Goal: Information Seeking & Learning: Check status

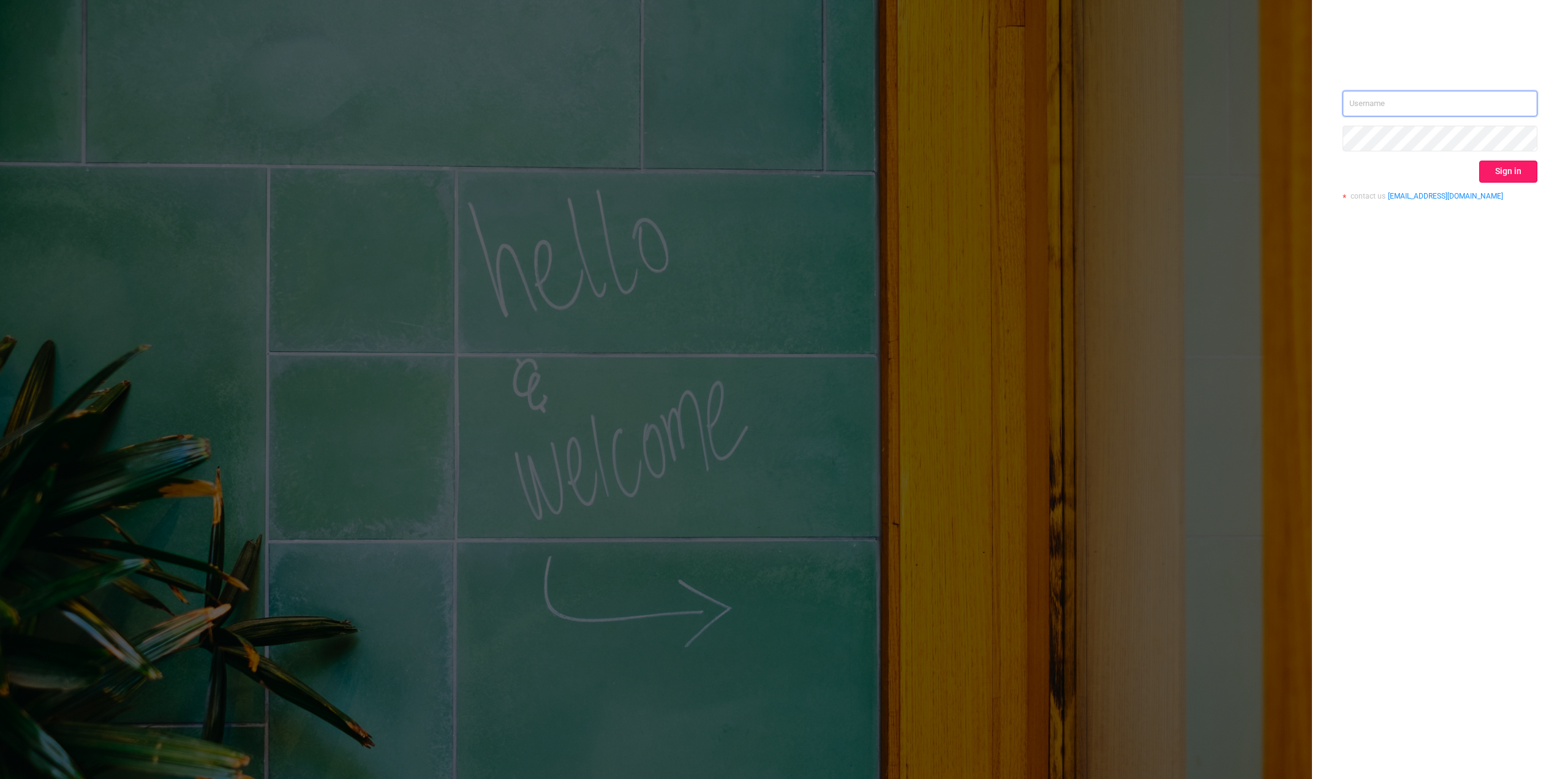
type input "[PERSON_NAME][EMAIL_ADDRESS][DOMAIN_NAME]"
click at [1506, 172] on button "Sign in" at bounding box center [1508, 172] width 58 height 22
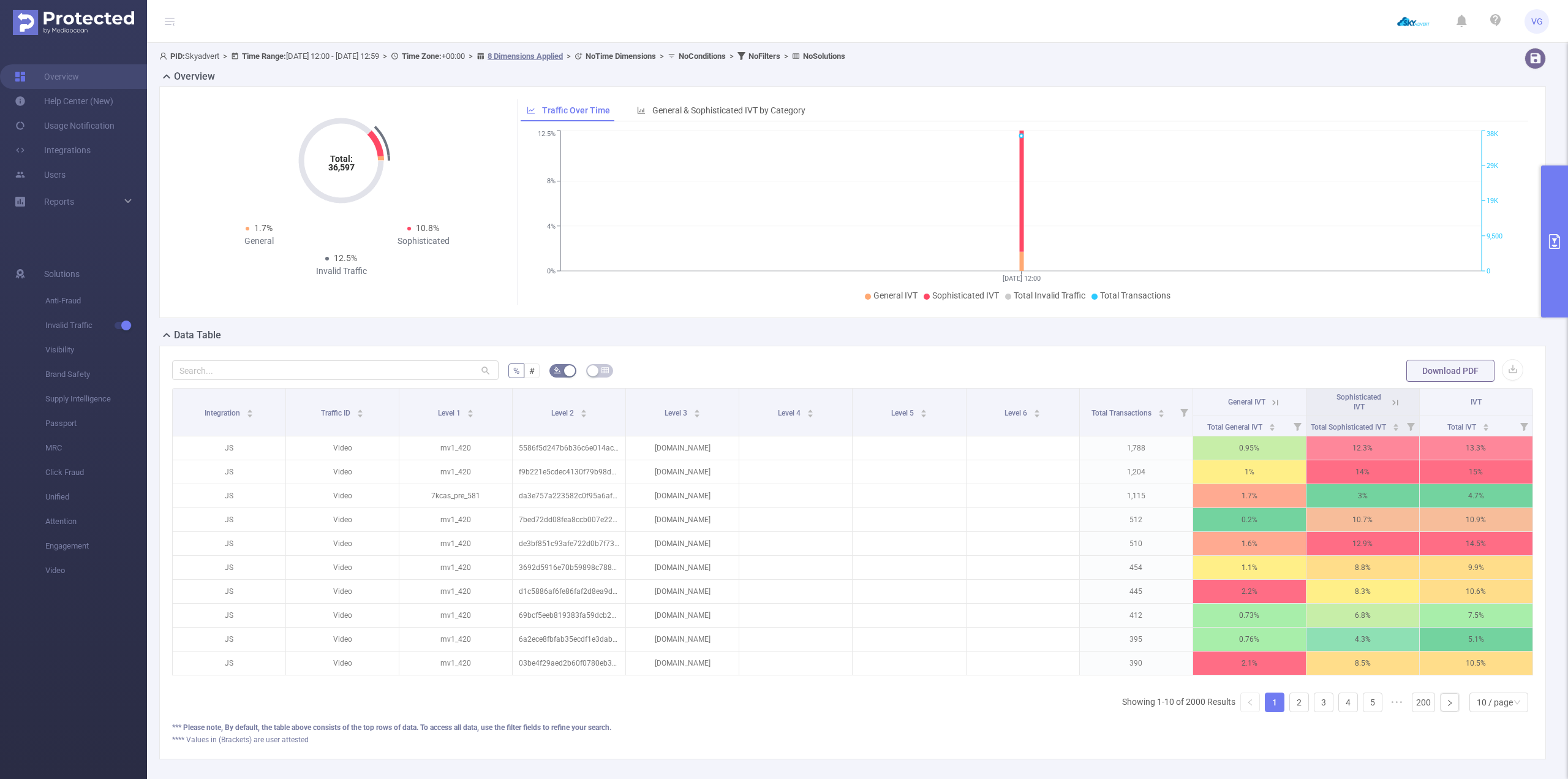
click at [1553, 239] on icon "primary" at bounding box center [1554, 242] width 15 height 15
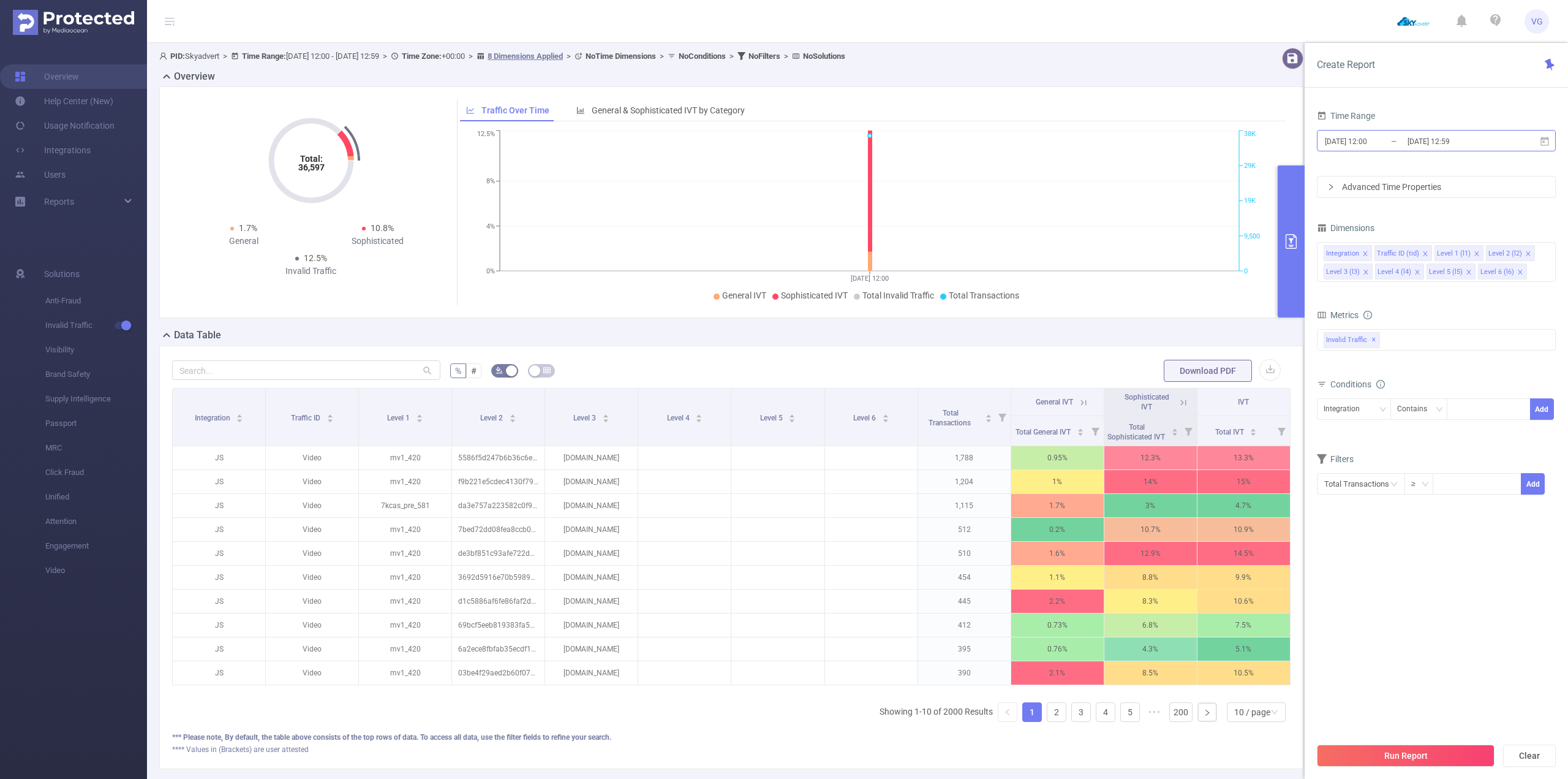
click at [1420, 135] on input "[DATE] 12:59" at bounding box center [1455, 141] width 99 height 16
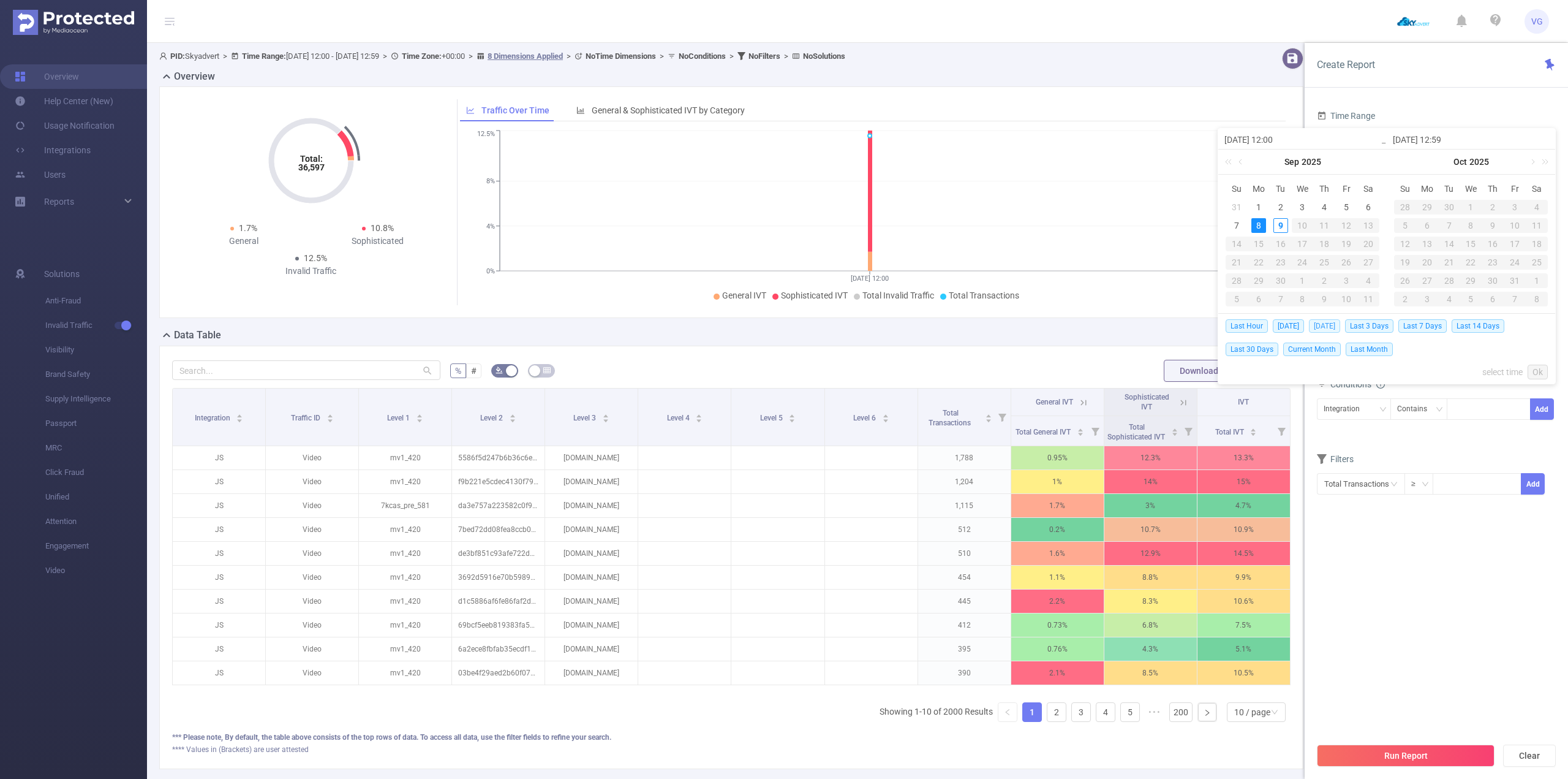
click at [1328, 321] on span "[DATE]" at bounding box center [1325, 326] width 31 height 14
type input "[DATE] 00:00"
type input "[DATE] 23:59"
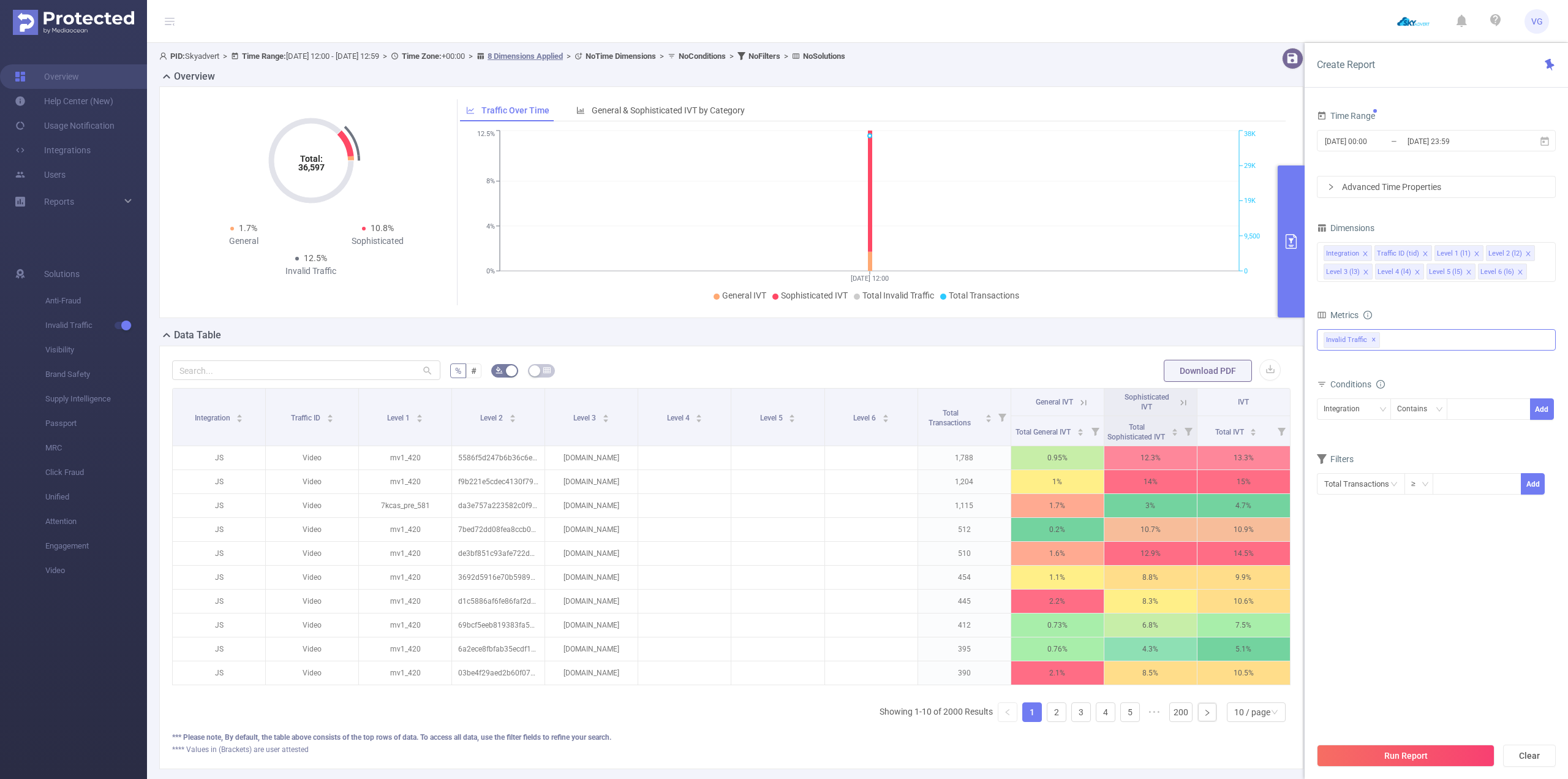
click at [1401, 337] on div "Invalid Traffic ✕" at bounding box center [1436, 340] width 239 height 22
click at [1385, 348] on strong "Anti-Fraud" at bounding box center [1368, 345] width 43 height 10
click at [1398, 227] on div "Dimensions" at bounding box center [1436, 230] width 239 height 20
click at [1365, 251] on icon "icon: close" at bounding box center [1365, 253] width 6 height 6
click at [1373, 251] on icon "icon: close" at bounding box center [1374, 253] width 6 height 6
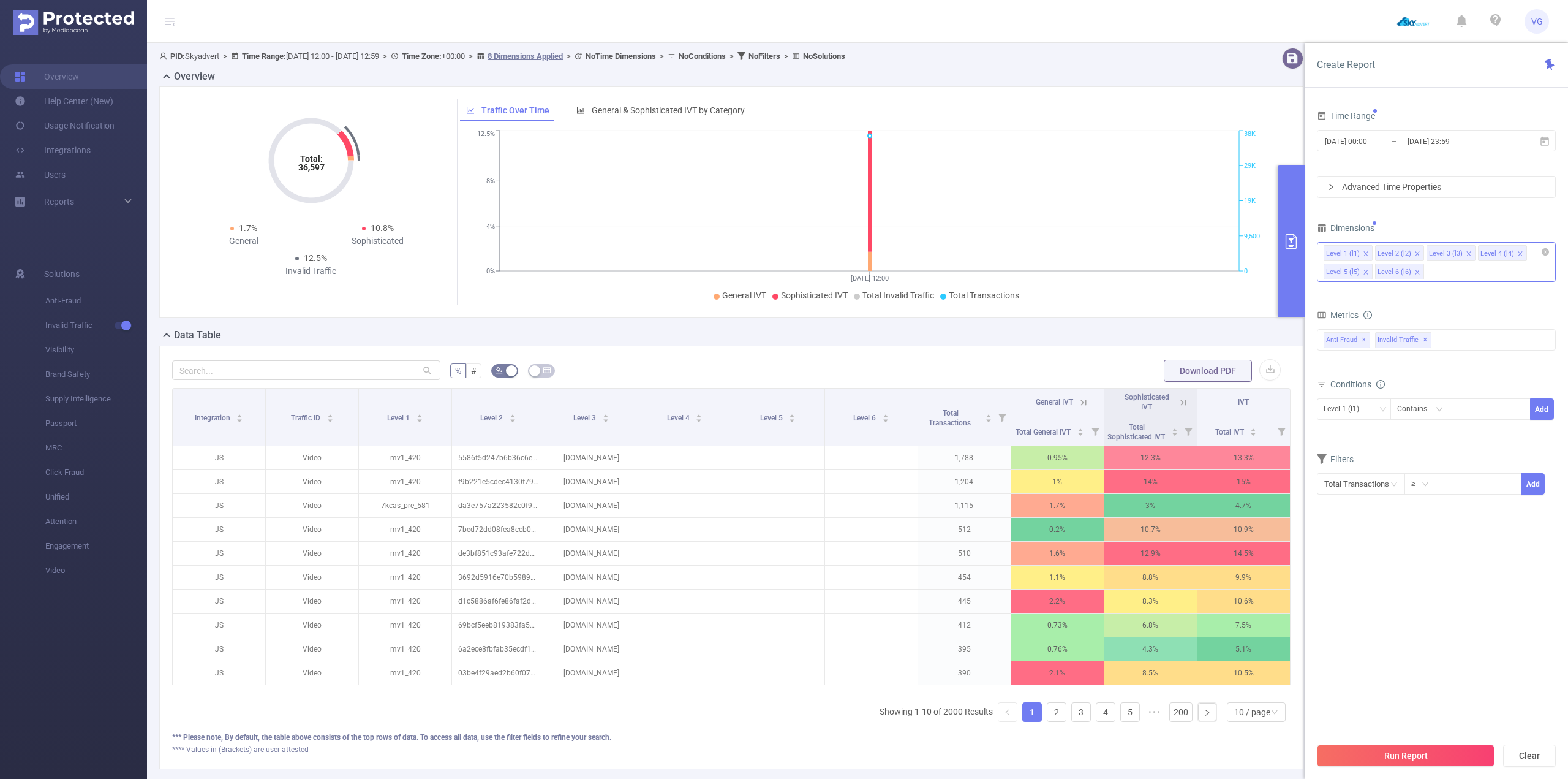
click at [1363, 253] on icon "icon: close" at bounding box center [1366, 253] width 6 height 6
click at [1363, 254] on icon "icon: close" at bounding box center [1366, 253] width 6 height 6
click at [1415, 253] on icon "icon: close" at bounding box center [1417, 253] width 6 height 6
click at [1466, 253] on icon "icon: close" at bounding box center [1468, 253] width 5 height 5
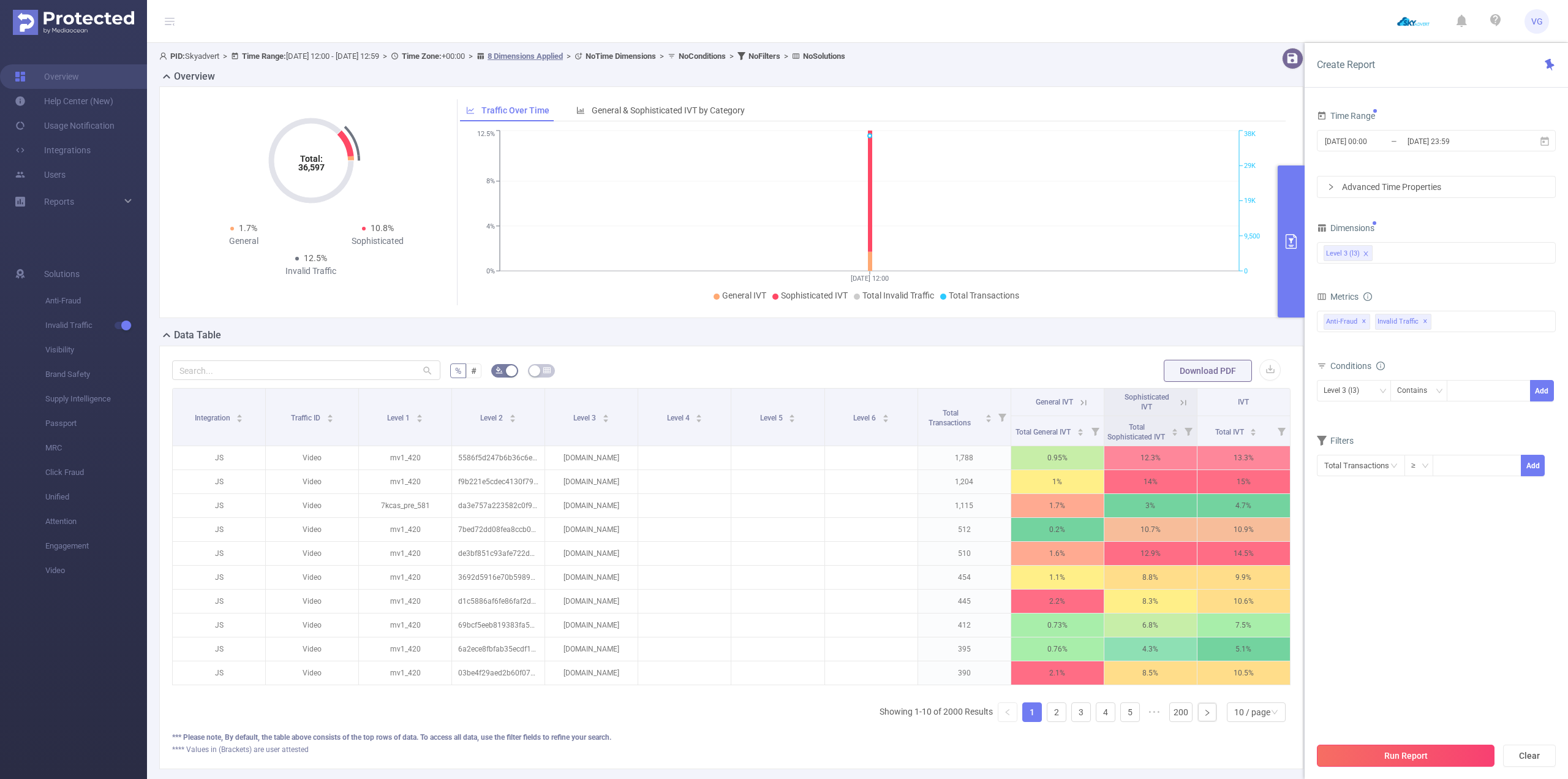
click at [1394, 757] on button "Run Report" at bounding box center [1406, 755] width 178 height 22
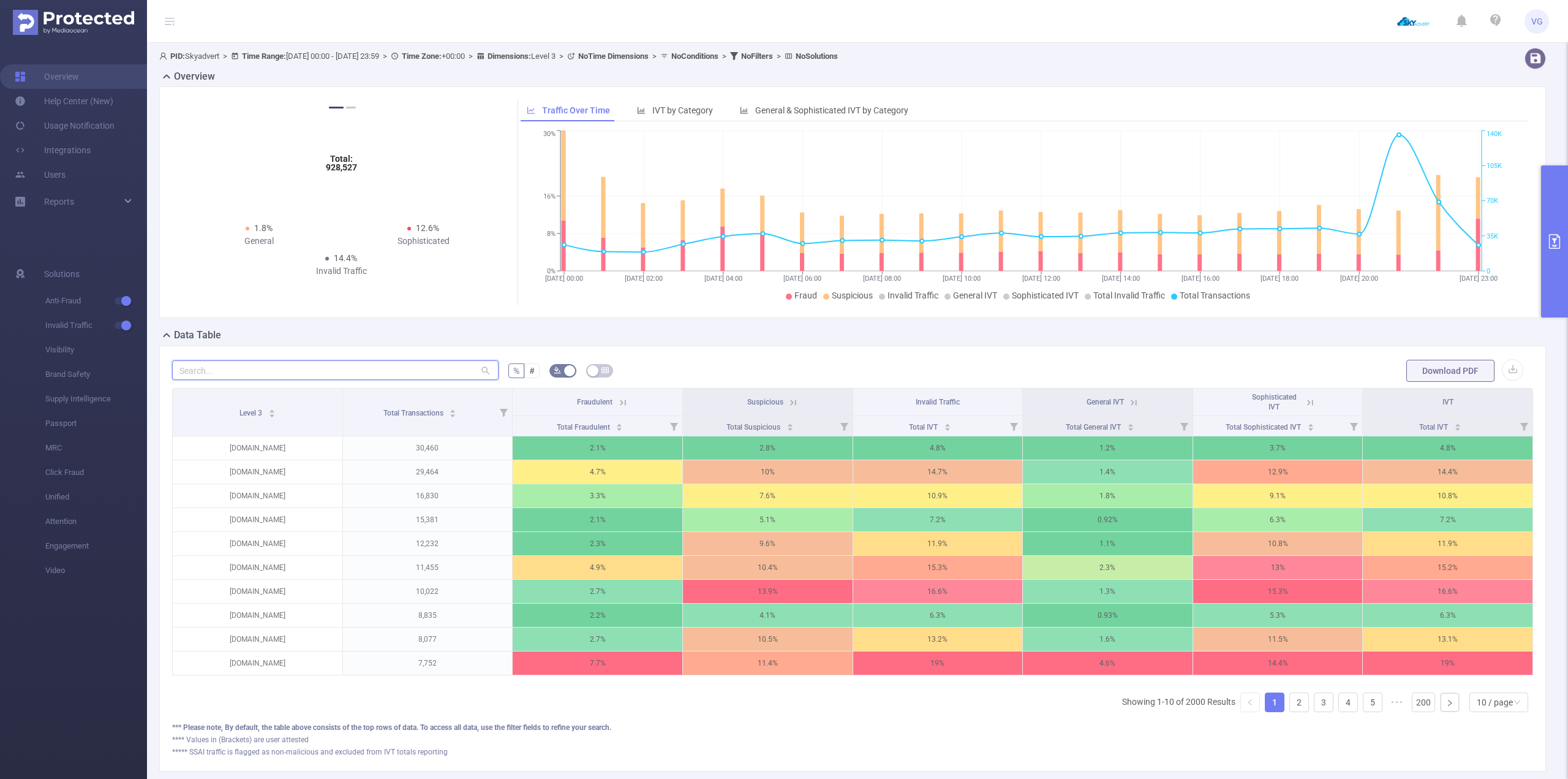
click at [299, 367] on input "text" at bounding box center [336, 370] width 327 height 20
paste input "[DOMAIN_NAME]"
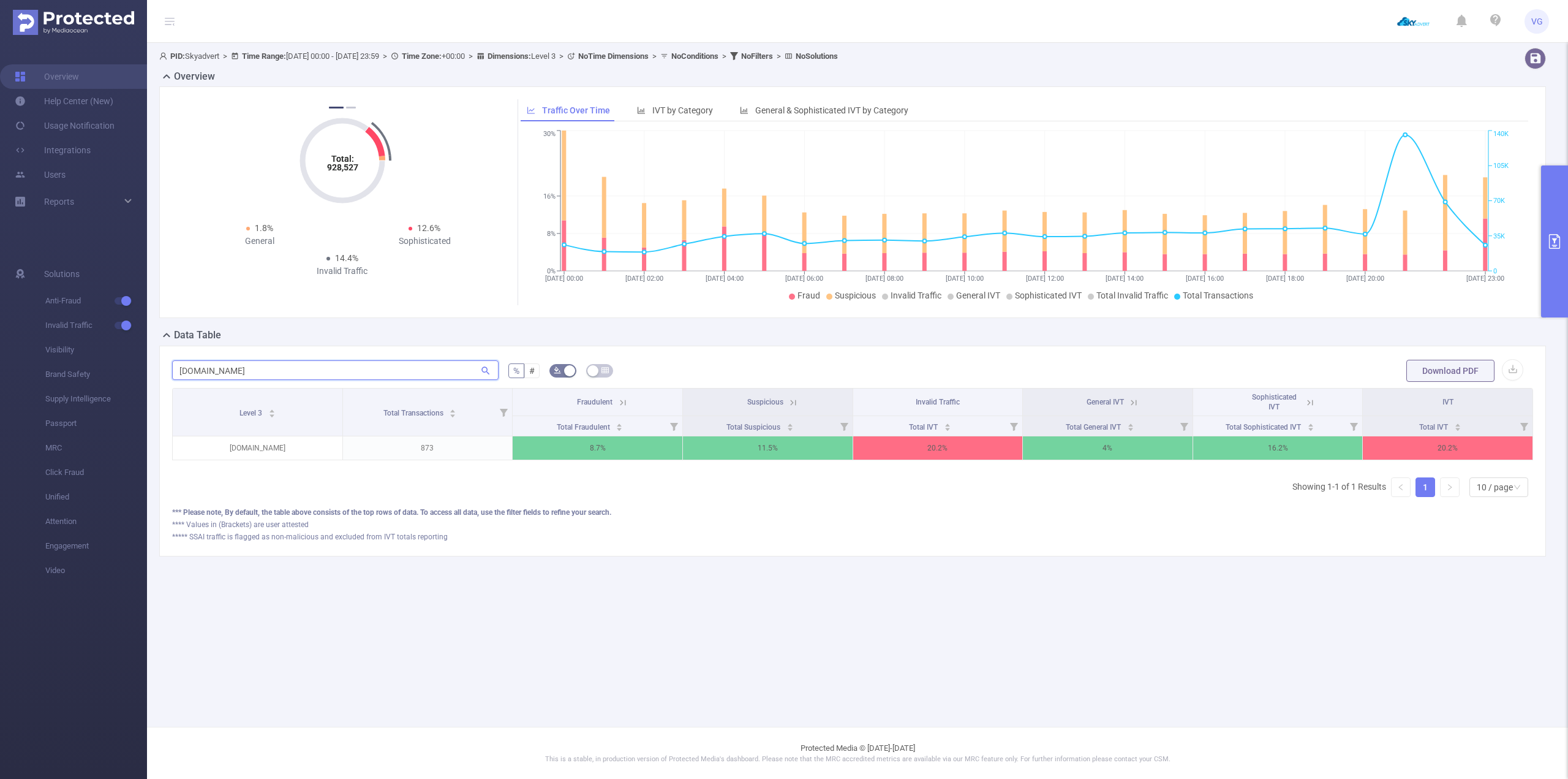
scroll to position [0, 3]
type input "[DOMAIN_NAME]"
click at [949, 425] on div "Total IVT" at bounding box center [927, 426] width 43 height 13
click at [946, 425] on icon "icon: caret-up" at bounding box center [945, 424] width 6 height 6
click at [948, 421] on div "Total IVT" at bounding box center [927, 426] width 43 height 13
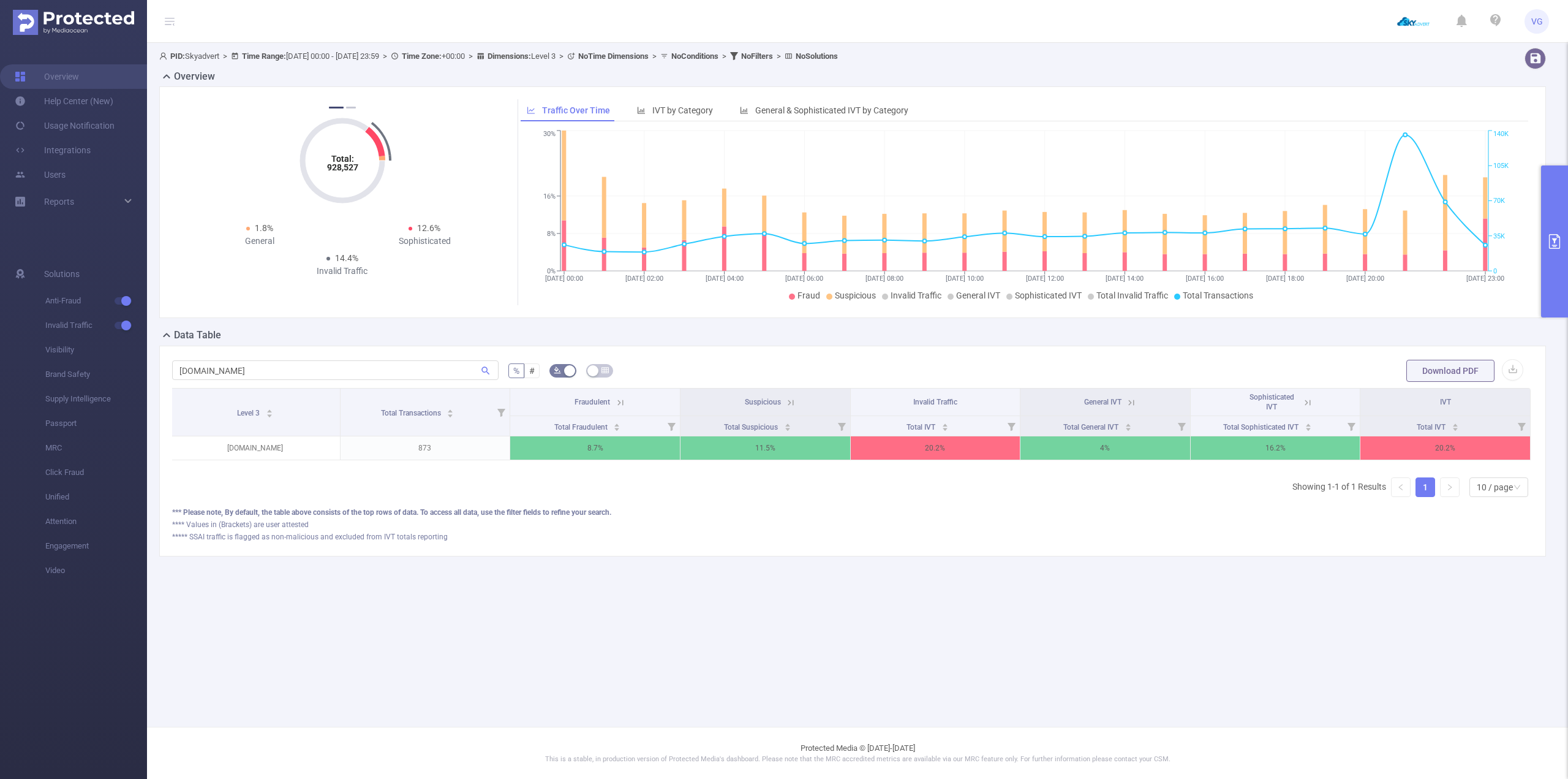
click at [790, 403] on icon at bounding box center [790, 402] width 11 height 11
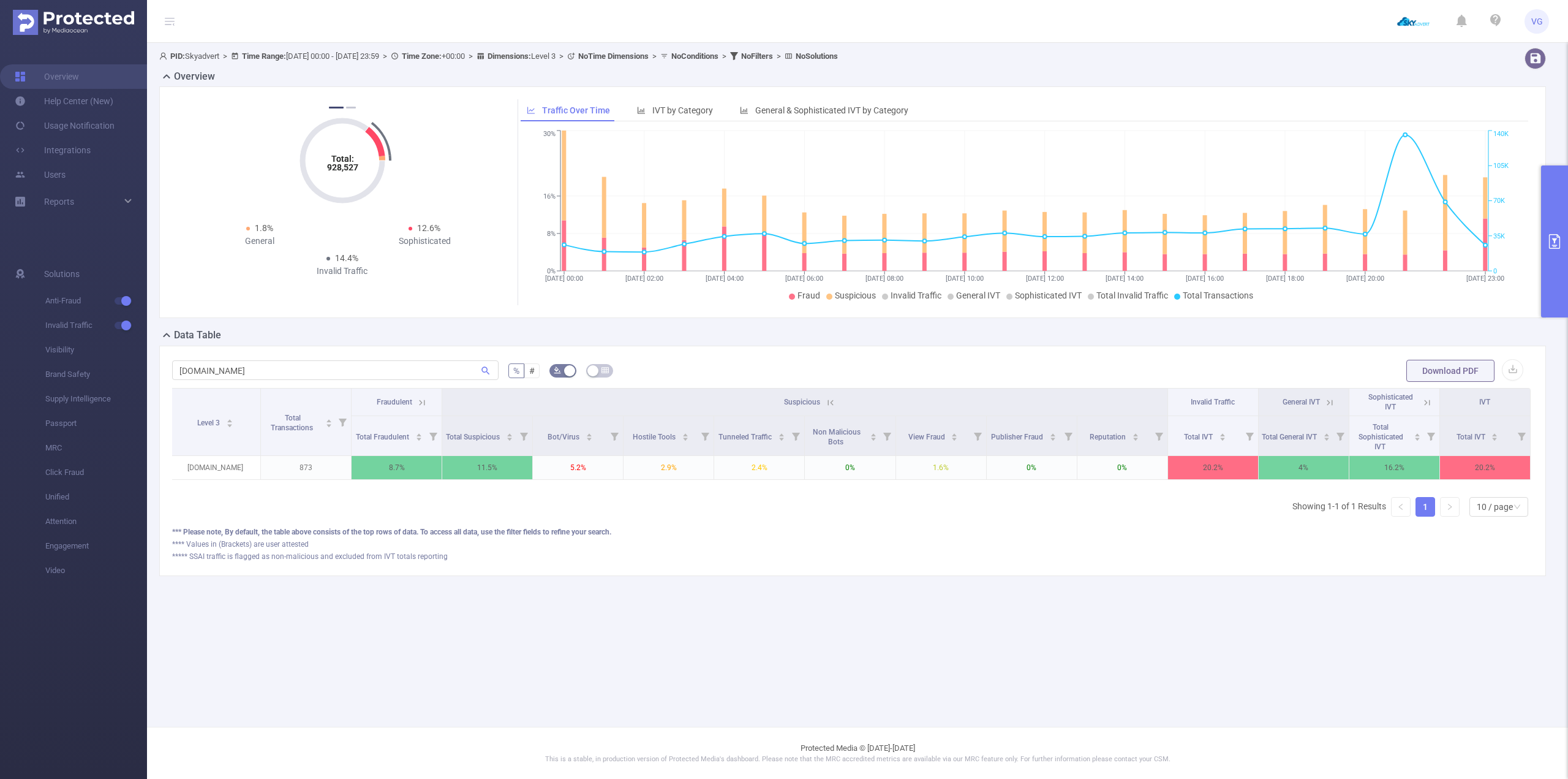
scroll to position [0, 0]
click at [426, 403] on icon at bounding box center [425, 402] width 5 height 5
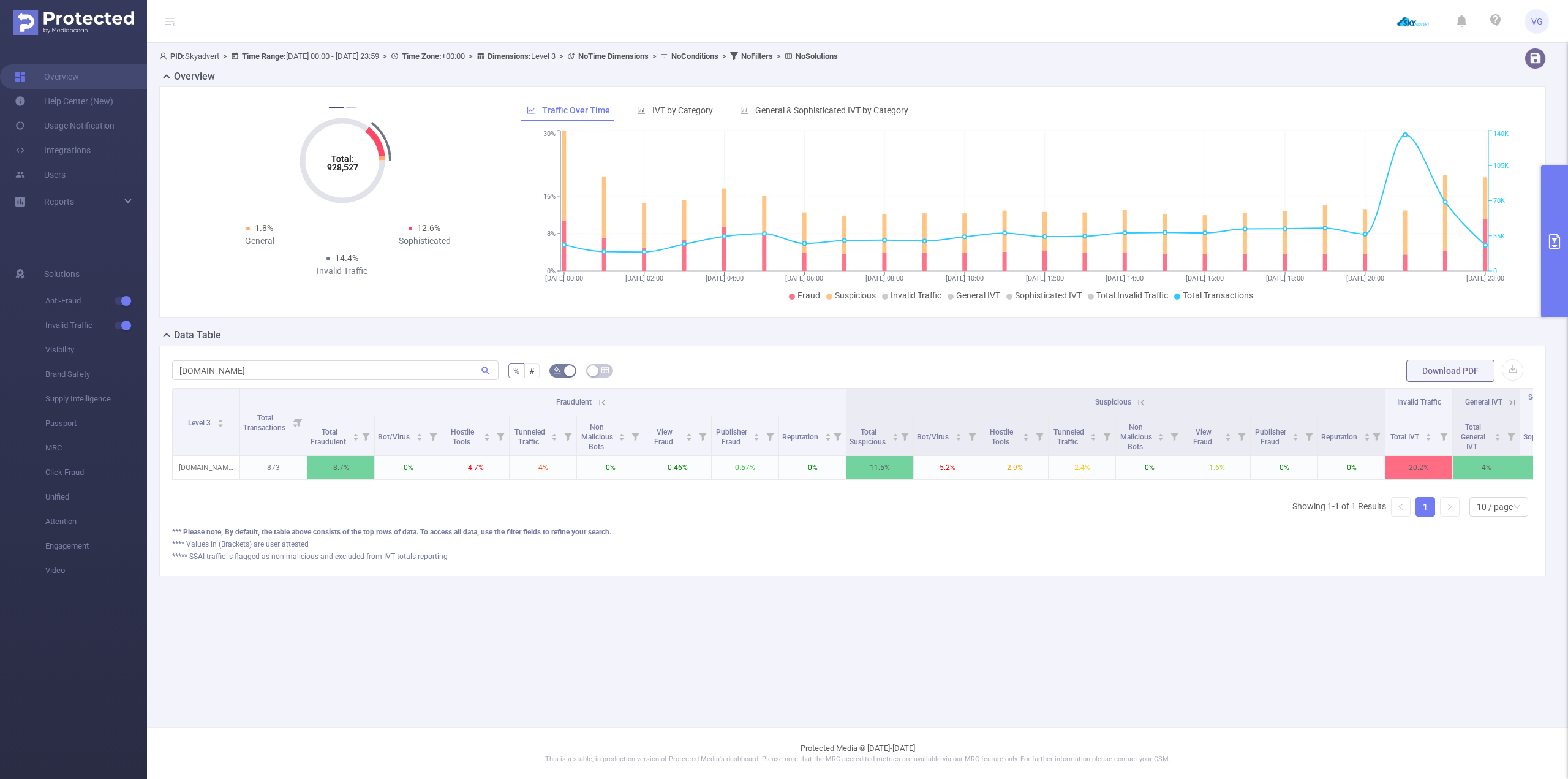
click at [1553, 229] on button "primary" at bounding box center [1554, 241] width 27 height 152
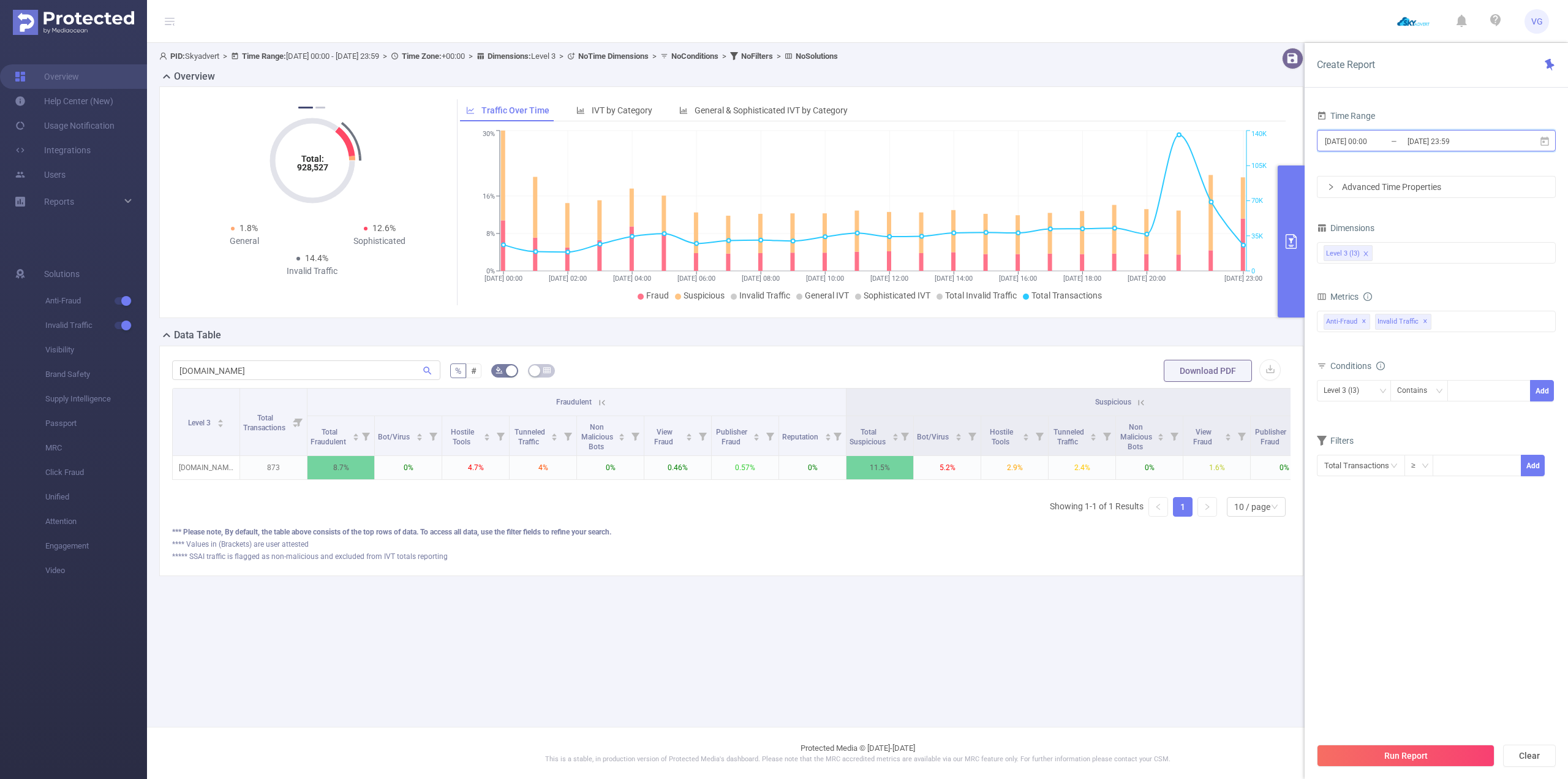
click at [1547, 142] on icon at bounding box center [1544, 142] width 11 height 11
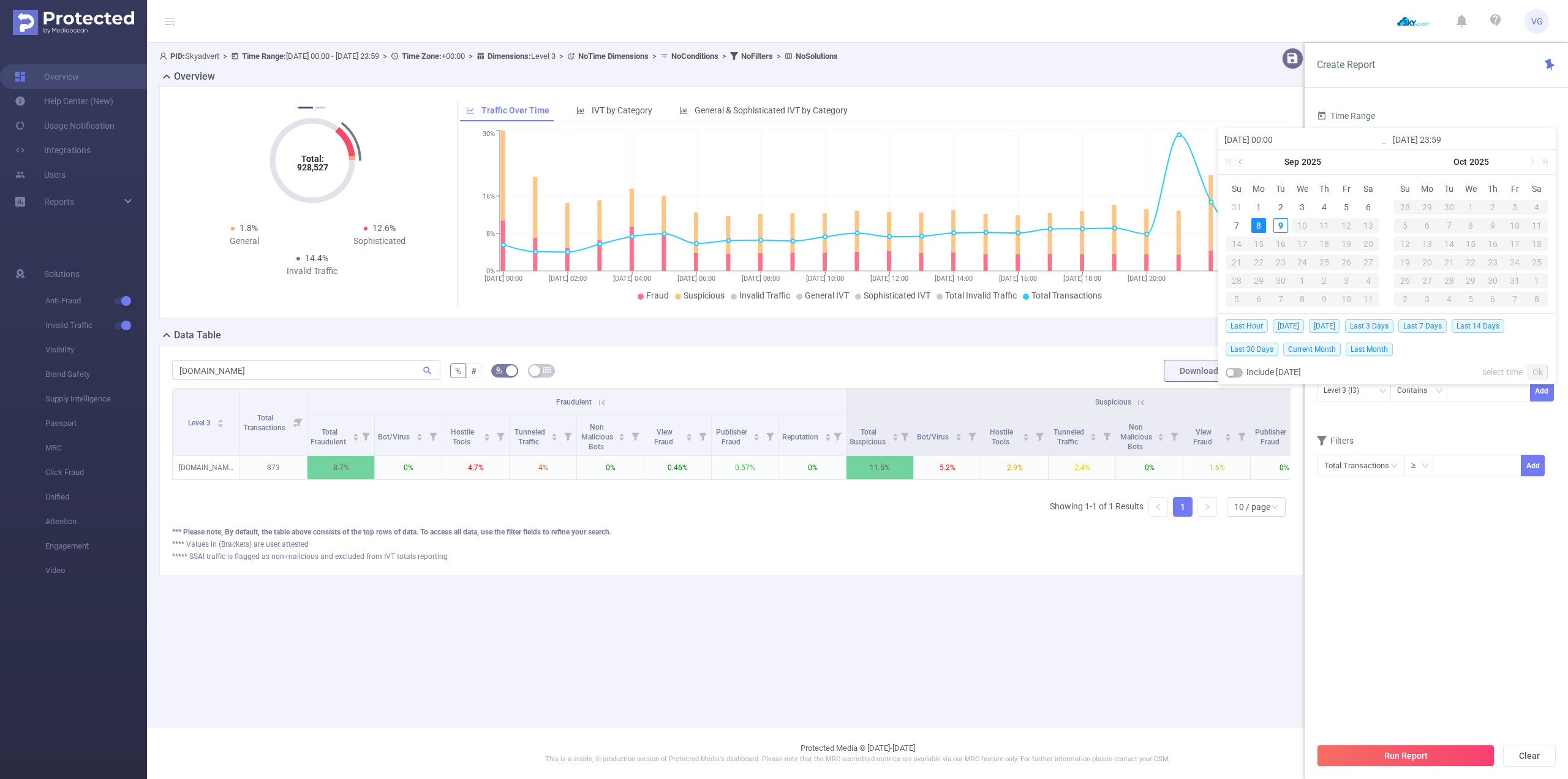
click at [1241, 162] on link at bounding box center [1241, 162] width 11 height 25
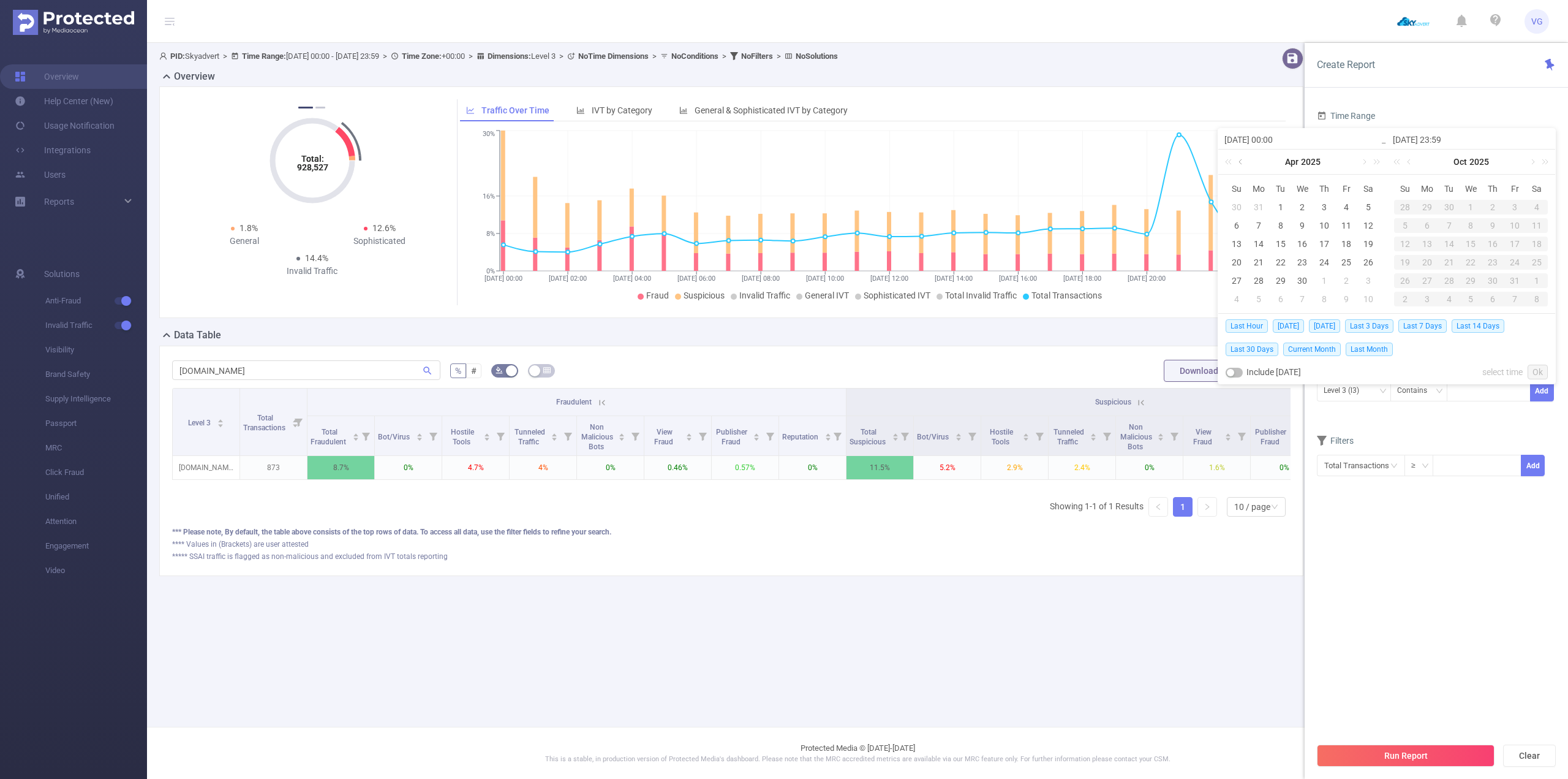
click at [1241, 162] on link at bounding box center [1241, 162] width 11 height 25
click at [1377, 162] on link at bounding box center [1375, 162] width 16 height 25
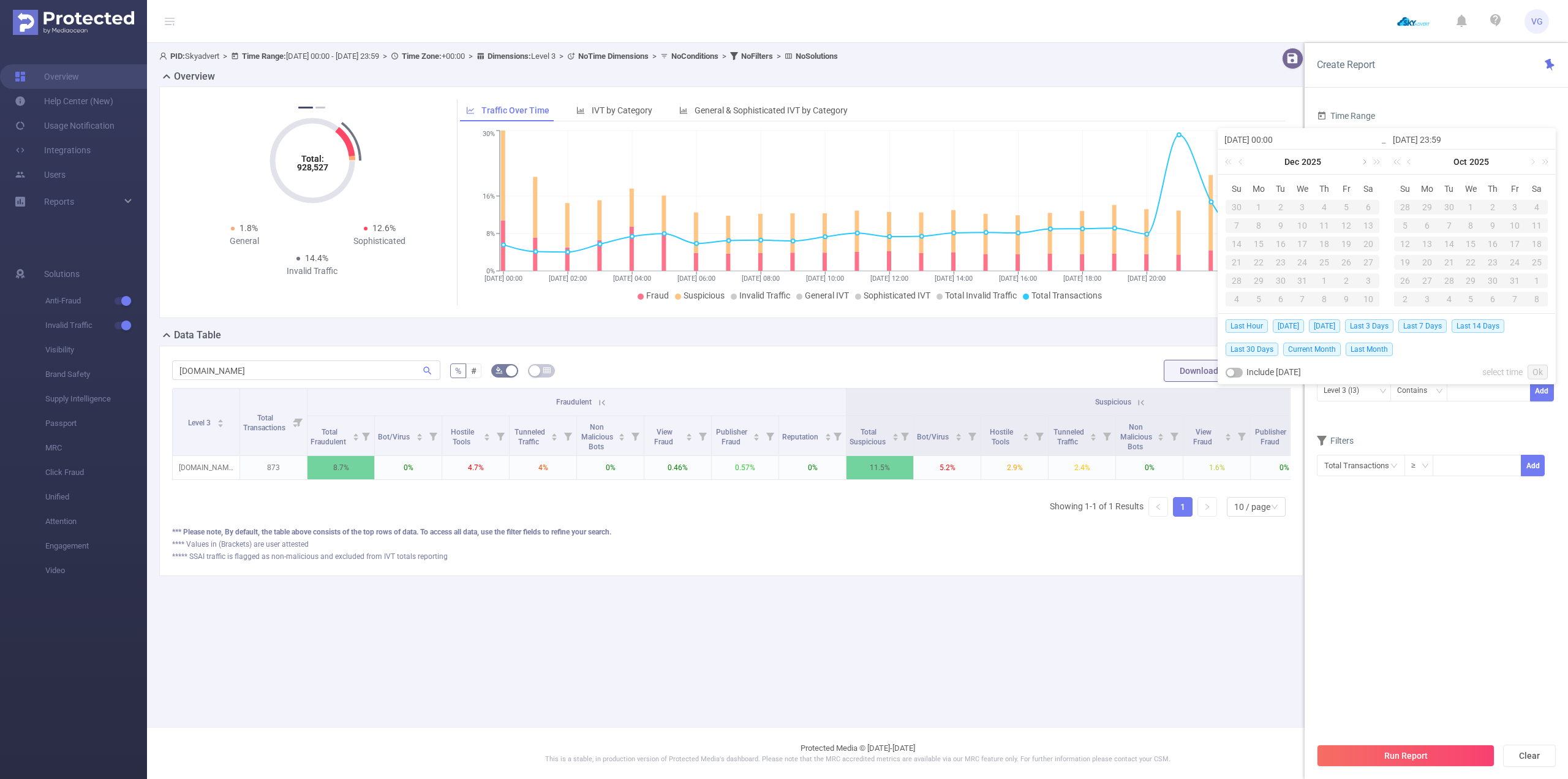
click at [1366, 162] on link at bounding box center [1364, 162] width 11 height 25
click at [1240, 163] on link at bounding box center [1241, 162] width 11 height 25
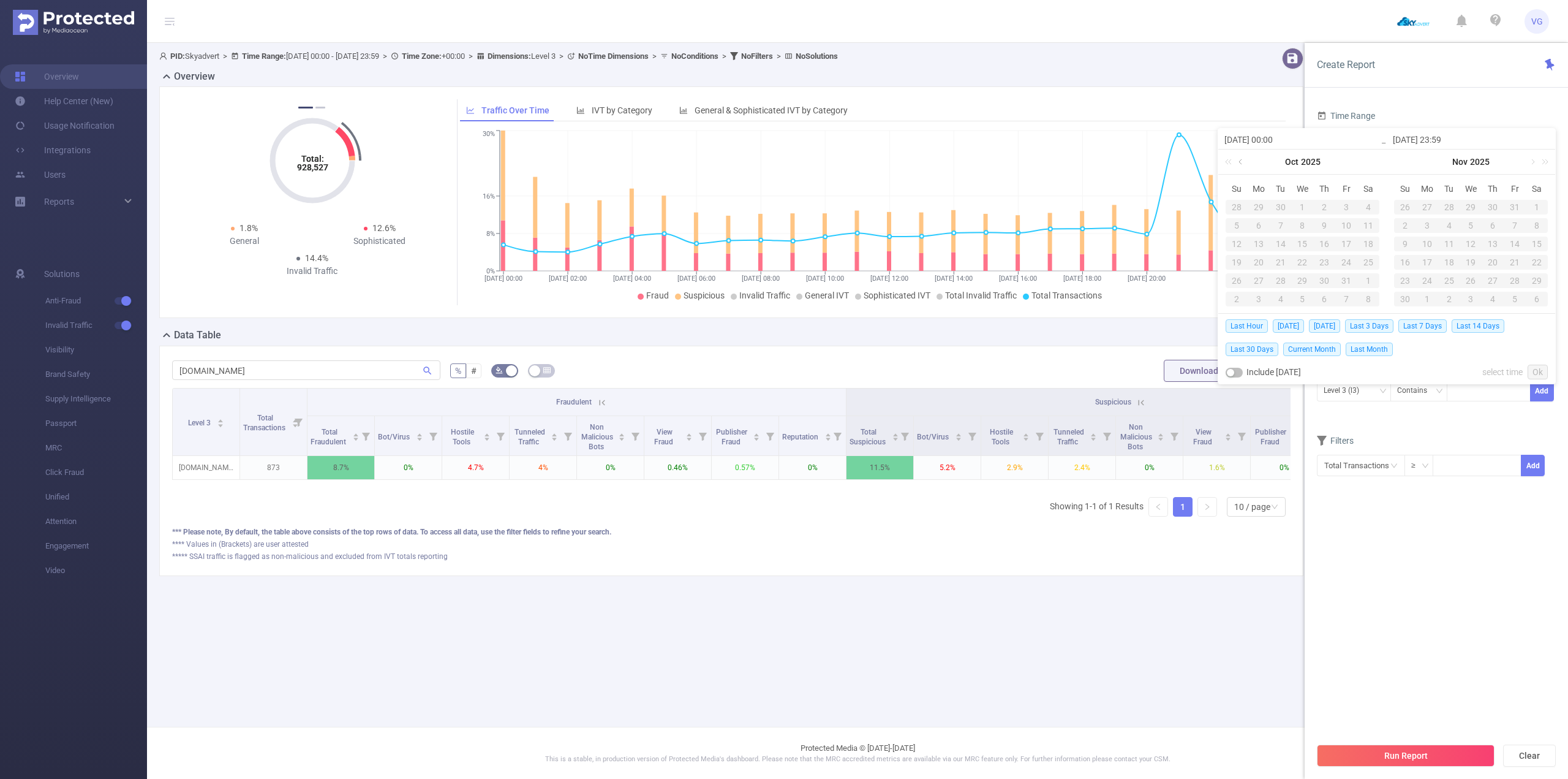
click at [1240, 163] on link at bounding box center [1241, 162] width 11 height 25
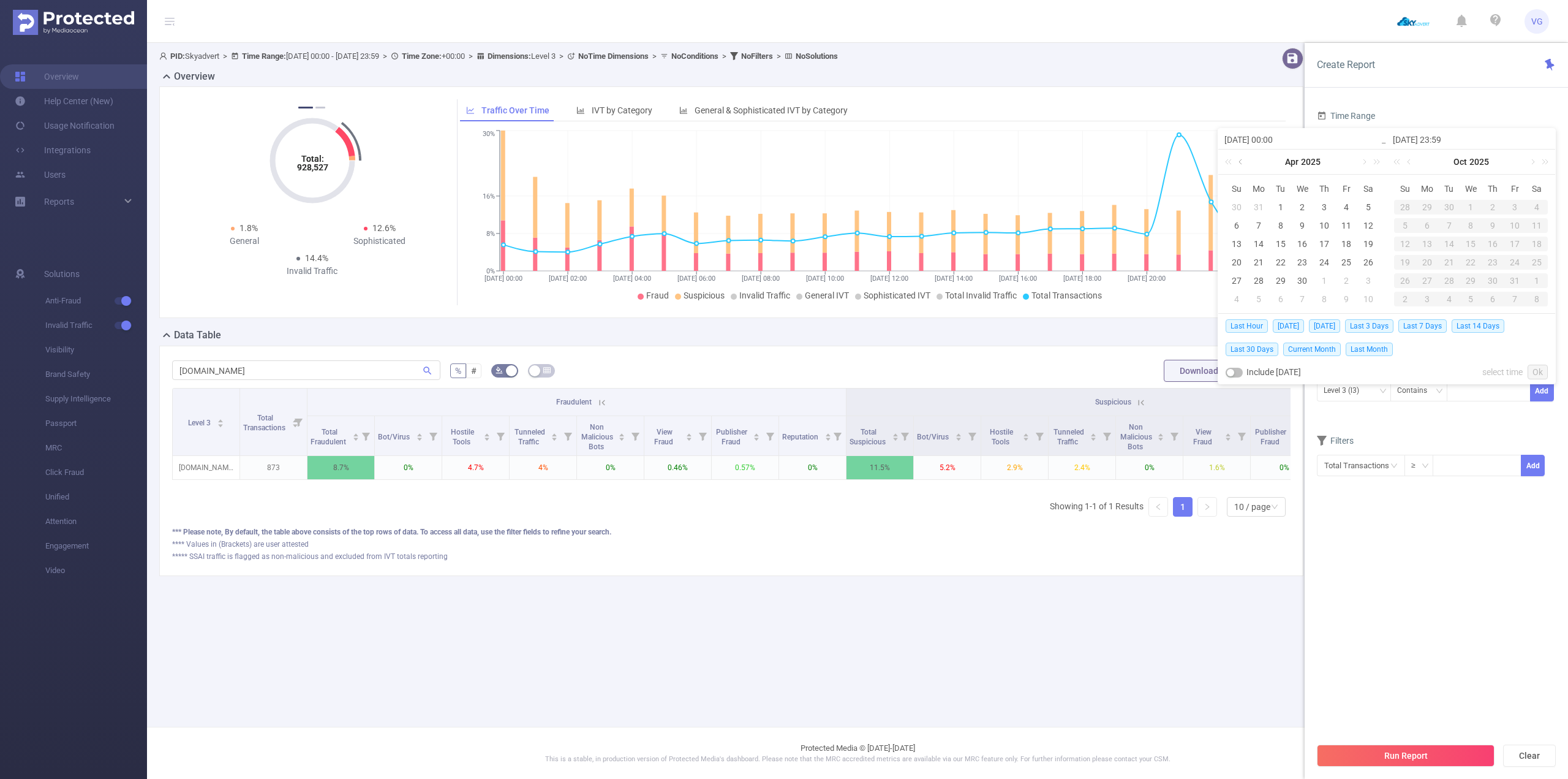
click at [1240, 163] on link at bounding box center [1241, 162] width 11 height 25
click at [1362, 162] on link at bounding box center [1364, 162] width 11 height 25
click at [1277, 260] on div "22" at bounding box center [1280, 262] width 15 height 15
click at [1280, 261] on div "22" at bounding box center [1280, 262] width 15 height 15
type input "[DATE] 00:00"
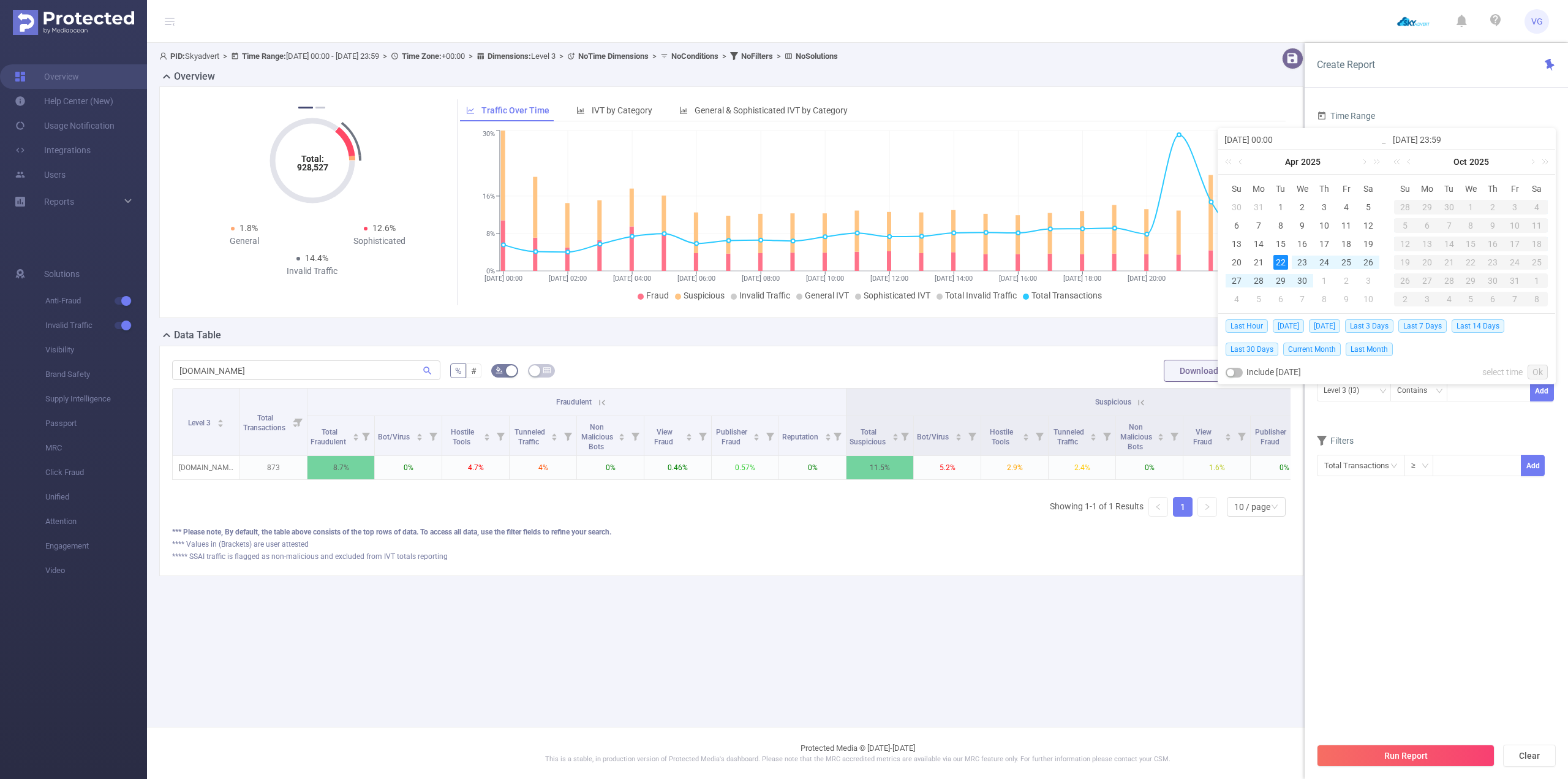
type input "[DATE] 23:59"
type input "[DATE] 00:00"
type input "[DATE] 23:59"
click at [1406, 759] on button "Run Report" at bounding box center [1406, 755] width 178 height 22
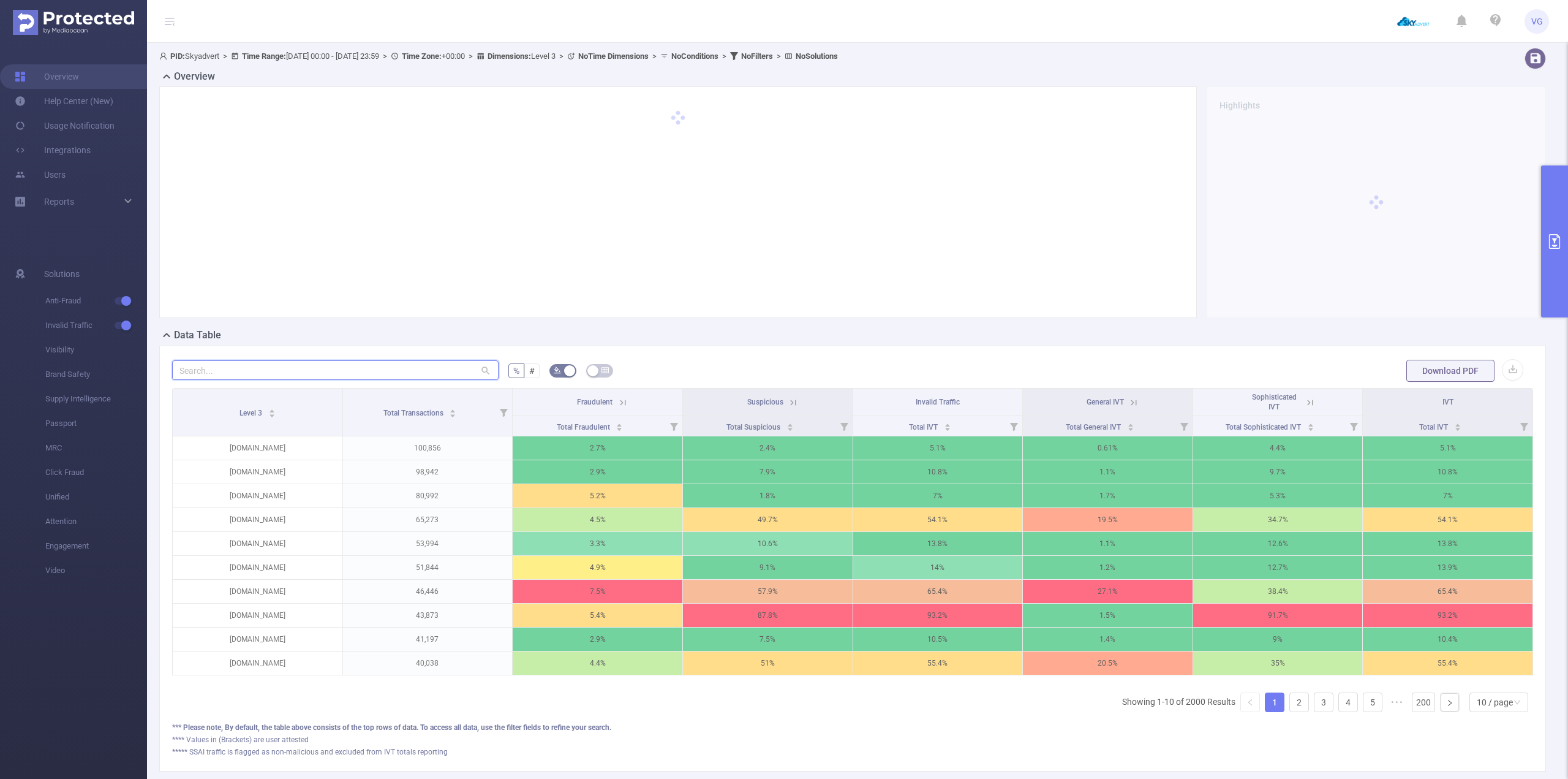
click at [342, 364] on input "text" at bounding box center [336, 370] width 327 height 20
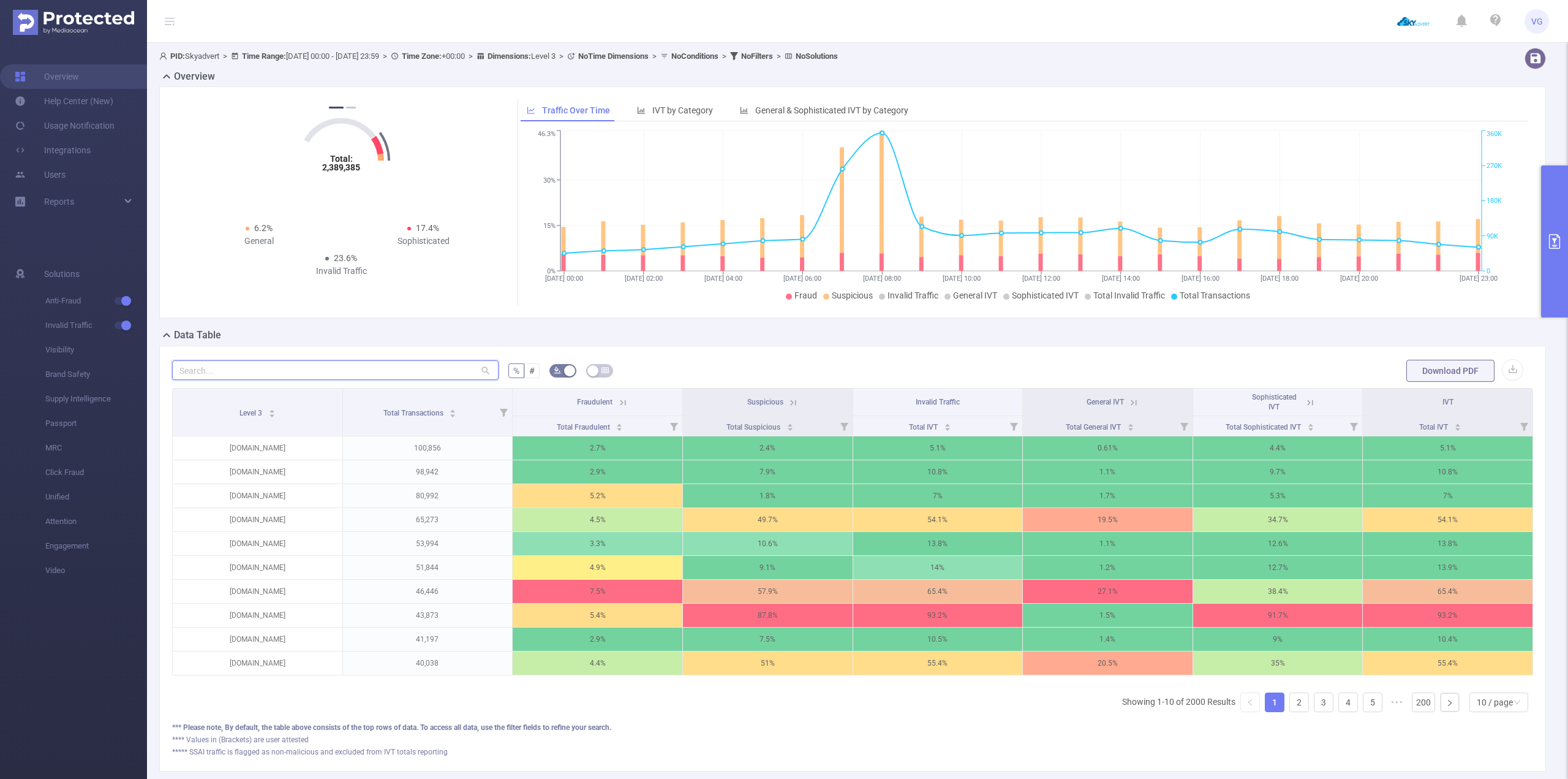
paste input "[DOMAIN_NAME]"
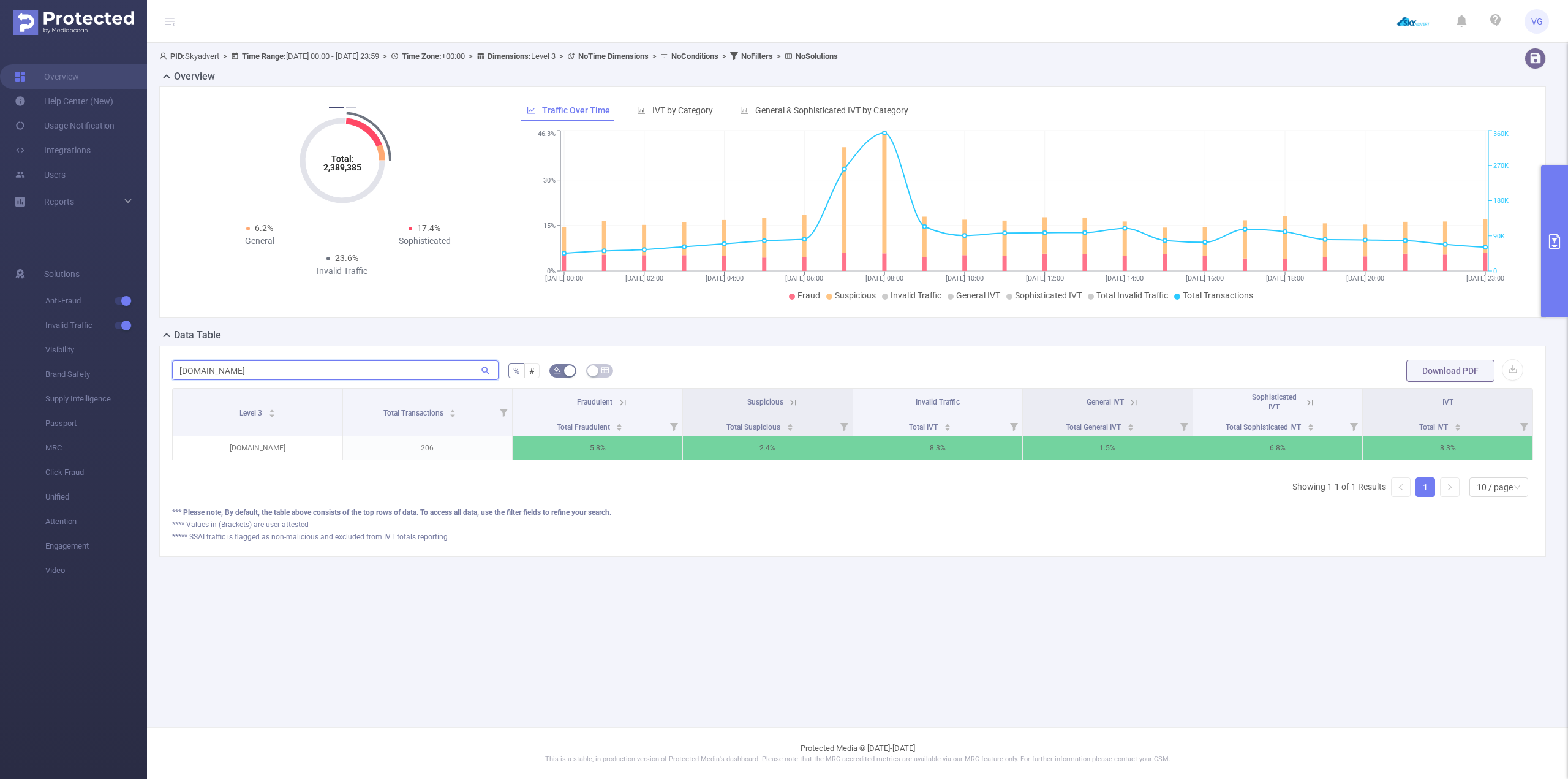
scroll to position [0, 3]
type input "[DOMAIN_NAME]"
drag, startPoint x: 582, startPoint y: 444, endPoint x: 606, endPoint y: 448, distance: 24.3
click at [606, 448] on p "5.8%" at bounding box center [594, 449] width 170 height 24
click at [614, 446] on p "5.8%" at bounding box center [594, 449] width 170 height 24
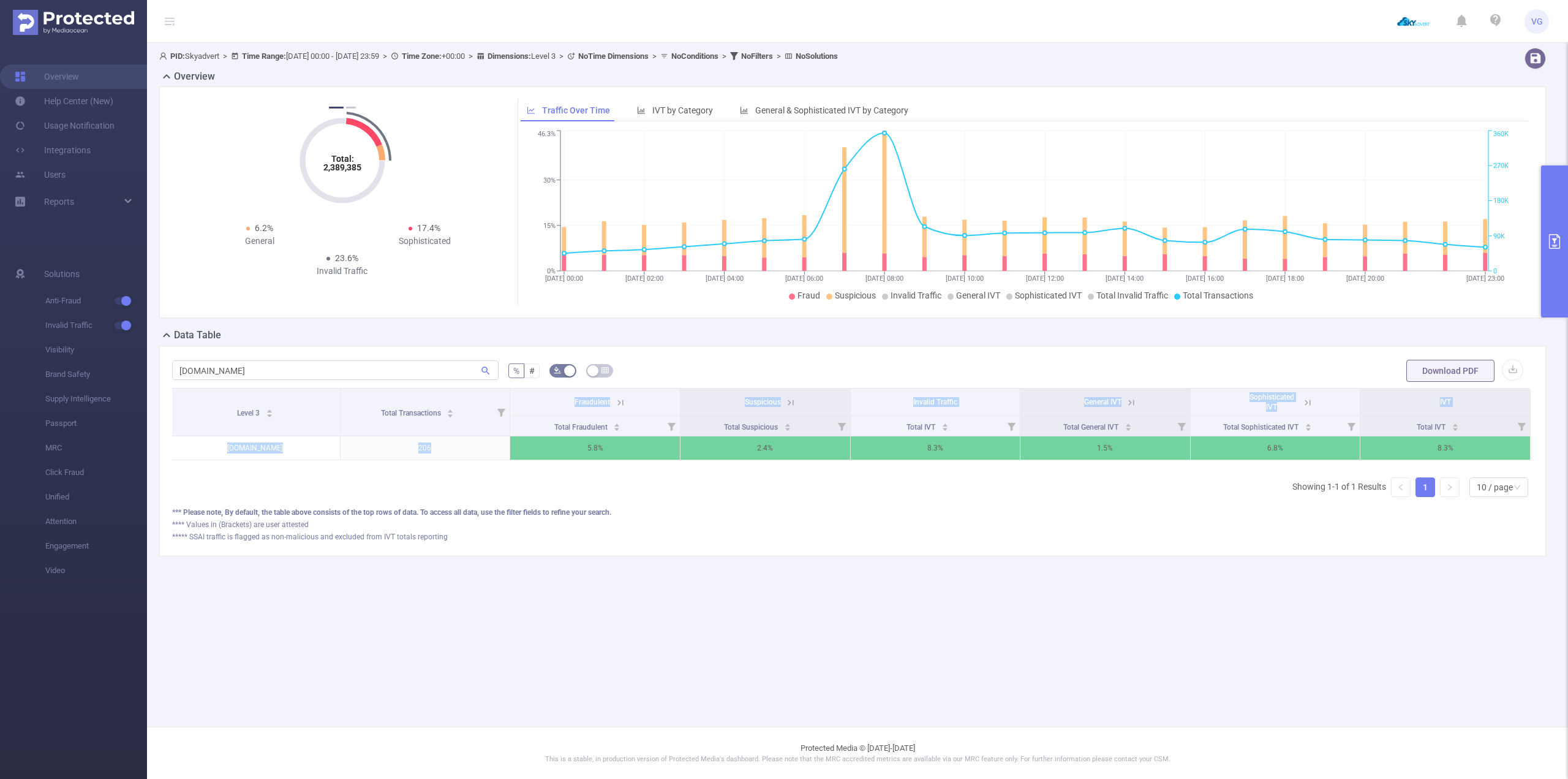
drag, startPoint x: 583, startPoint y: 451, endPoint x: 609, endPoint y: 461, distance: 27.9
click at [609, 461] on div "Level 3 Total Transactions Fraudulent Suspicious Invalid Traffic General IVT So…" at bounding box center [853, 428] width 1361 height 80
click at [610, 450] on p "5.8%" at bounding box center [594, 449] width 170 height 24
drag, startPoint x: 604, startPoint y: 448, endPoint x: 577, endPoint y: 450, distance: 27.1
click at [577, 450] on p "5.8%" at bounding box center [594, 449] width 170 height 24
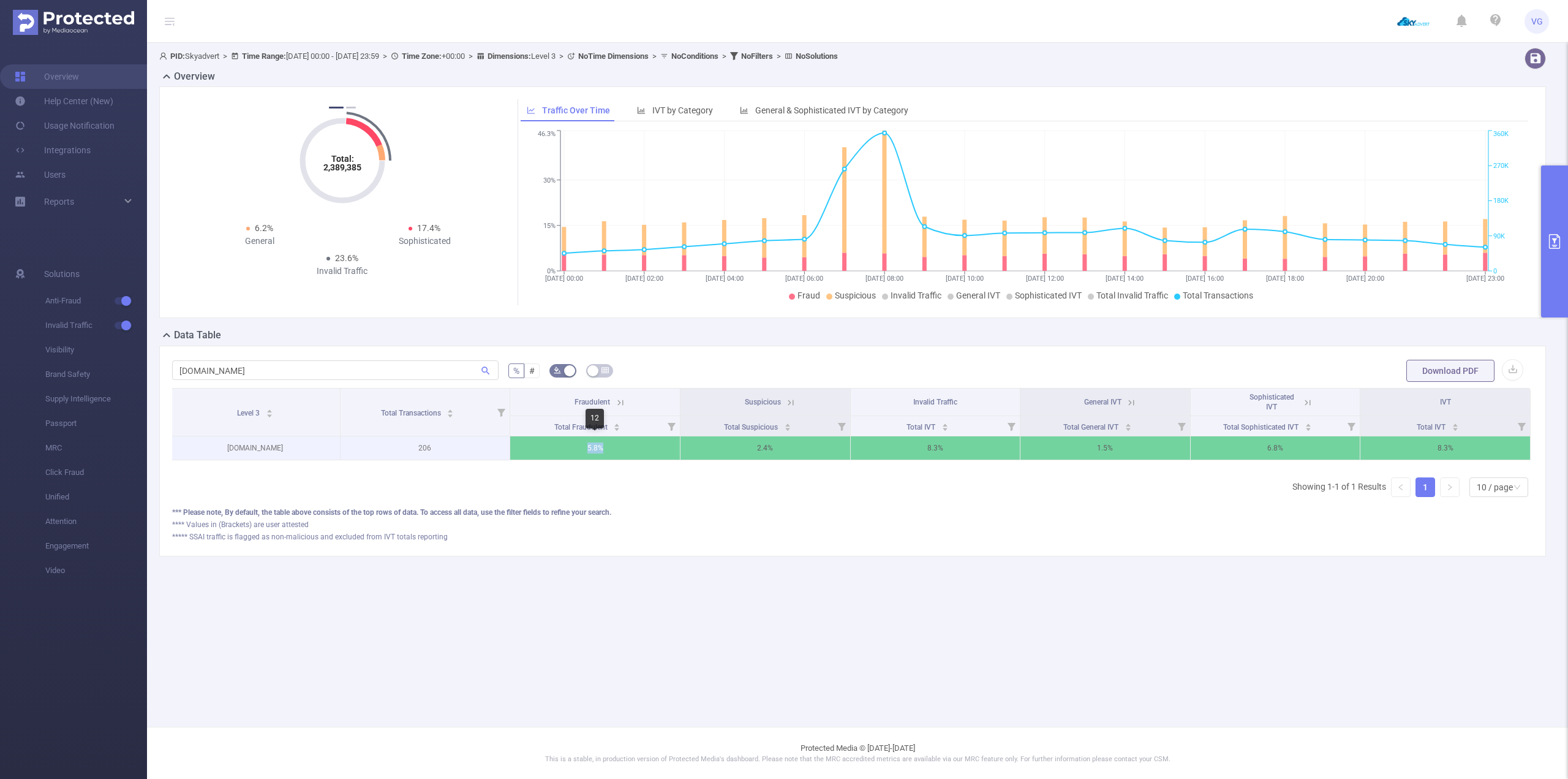
click at [581, 456] on p "5.8%" at bounding box center [594, 449] width 170 height 24
drag, startPoint x: 414, startPoint y: 446, endPoint x: 438, endPoint y: 449, distance: 24.2
click at [438, 447] on p "206" at bounding box center [425, 449] width 170 height 24
click at [450, 448] on p "206" at bounding box center [425, 449] width 170 height 24
drag, startPoint x: 593, startPoint y: 447, endPoint x: 629, endPoint y: 447, distance: 36.0
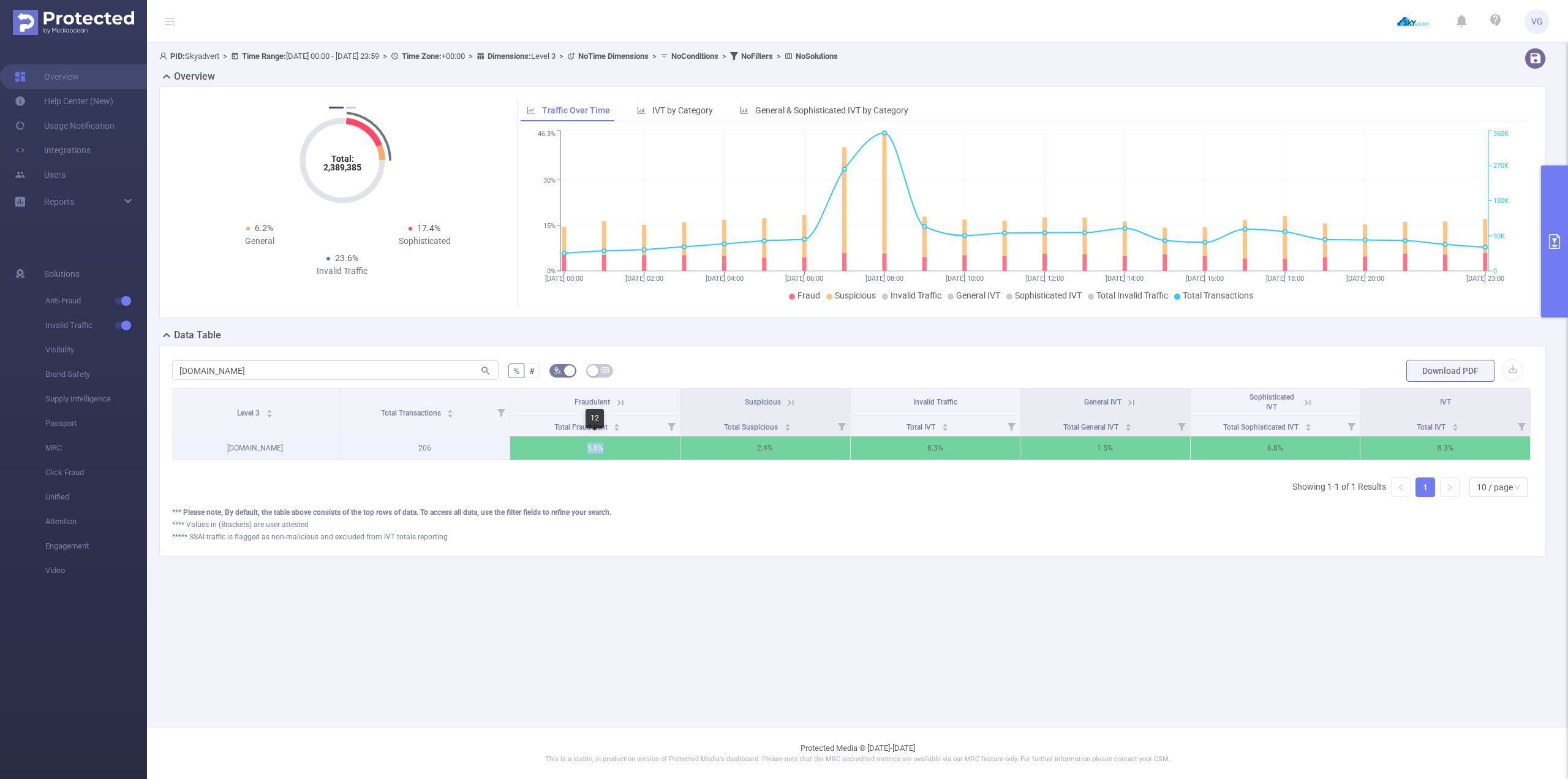
click at [629, 448] on p "5.8%" at bounding box center [594, 449] width 170 height 24
click at [637, 458] on p "5.8%" at bounding box center [594, 449] width 170 height 24
drag, startPoint x: 1435, startPoint y: 451, endPoint x: 1461, endPoint y: 450, distance: 26.0
click at [1461, 450] on p "8.3%" at bounding box center [1445, 449] width 170 height 24
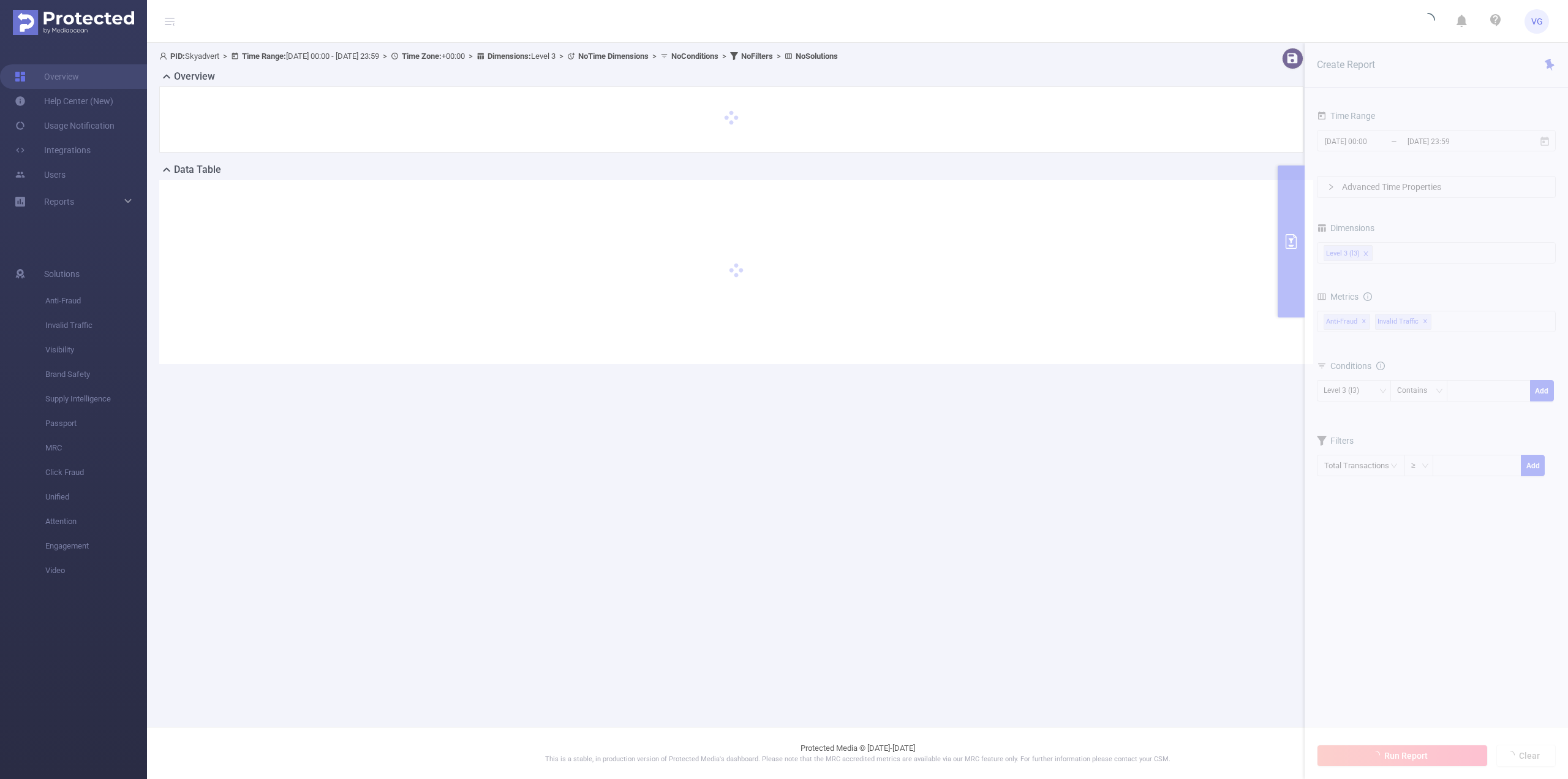
click at [564, 557] on main "PID: Skyadvert > Time Range: [DATE] 00:00 - [DATE] 23:59 > Time Zone: +00:00 > …" at bounding box center [858, 363] width 1421 height 727
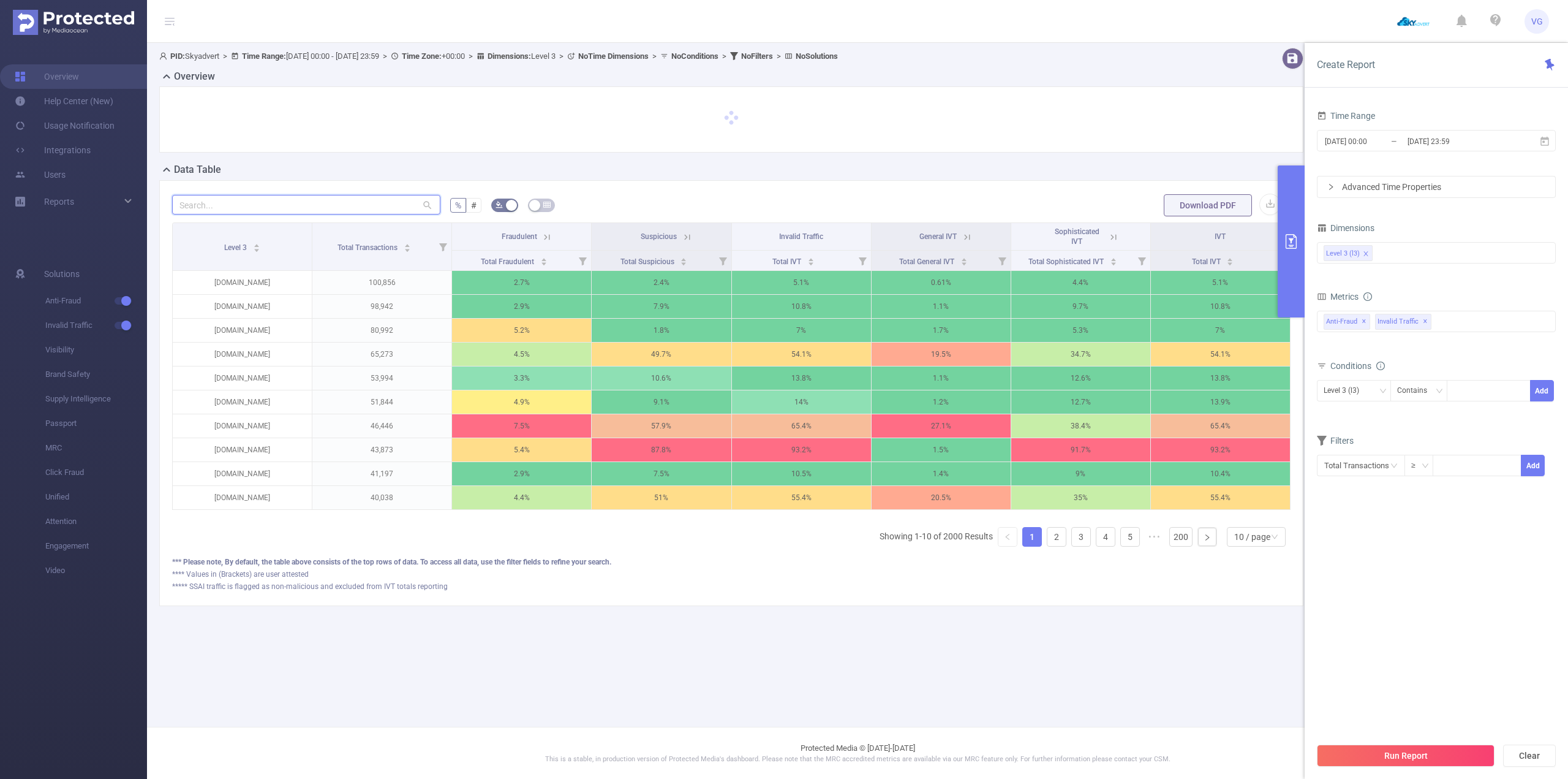
click at [343, 205] on input "text" at bounding box center [307, 205] width 269 height 20
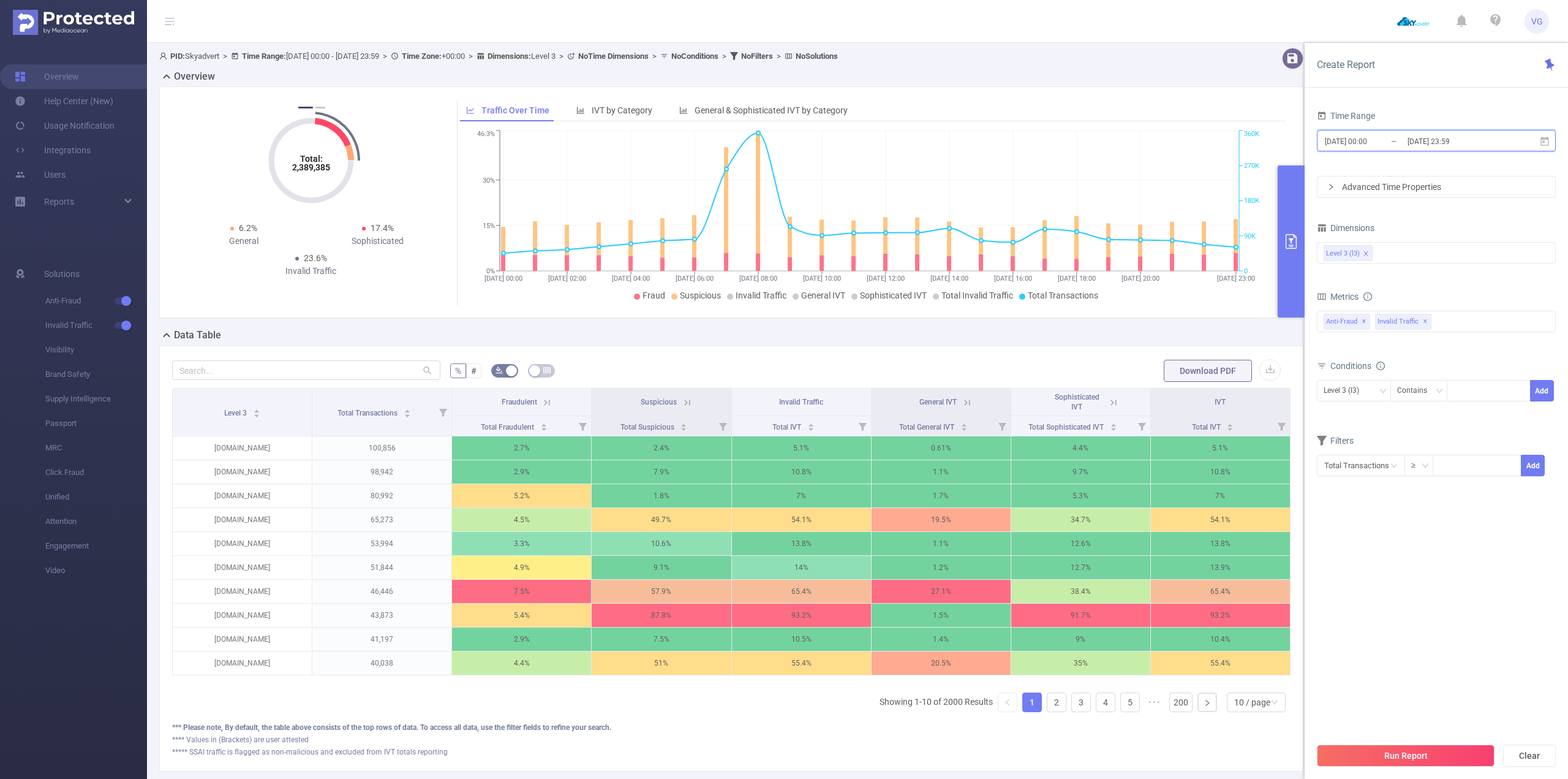
click at [1548, 141] on icon at bounding box center [1544, 141] width 8 height 9
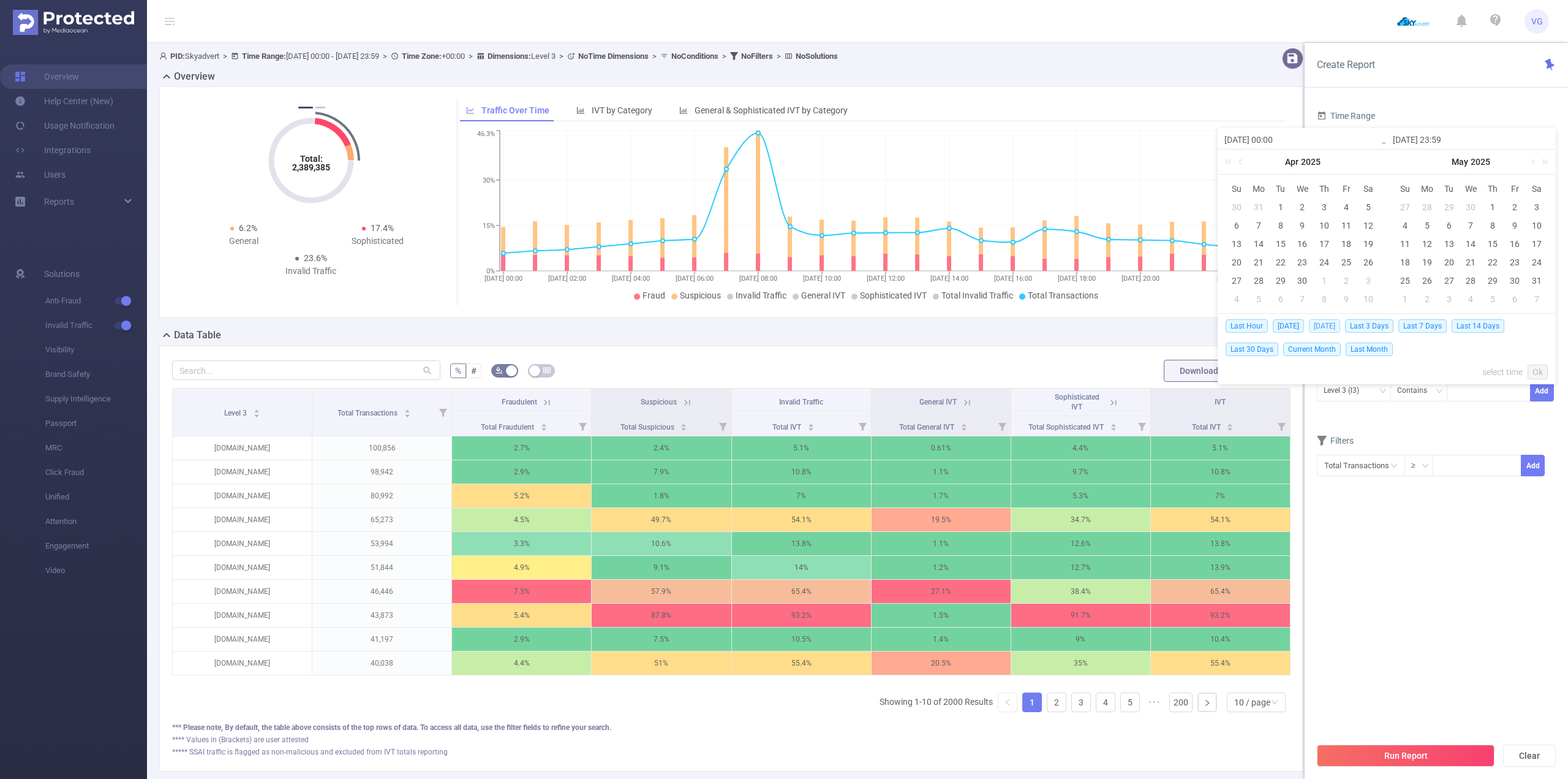
click at [1332, 327] on span "[DATE]" at bounding box center [1325, 326] width 31 height 14
type input "[DATE] 00:00"
type input "[DATE] 23:59"
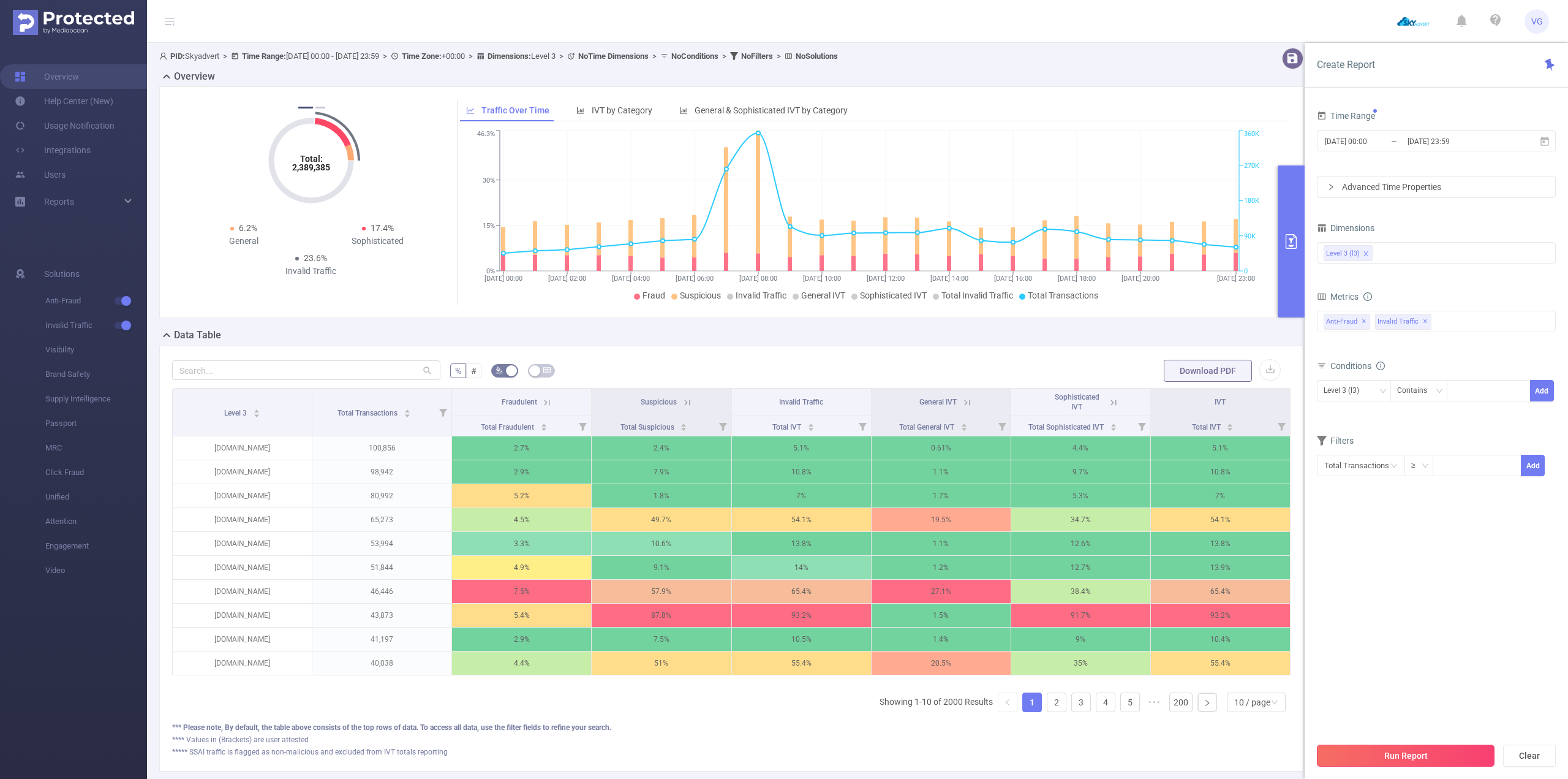
click at [1398, 755] on button "Run Report" at bounding box center [1406, 755] width 178 height 22
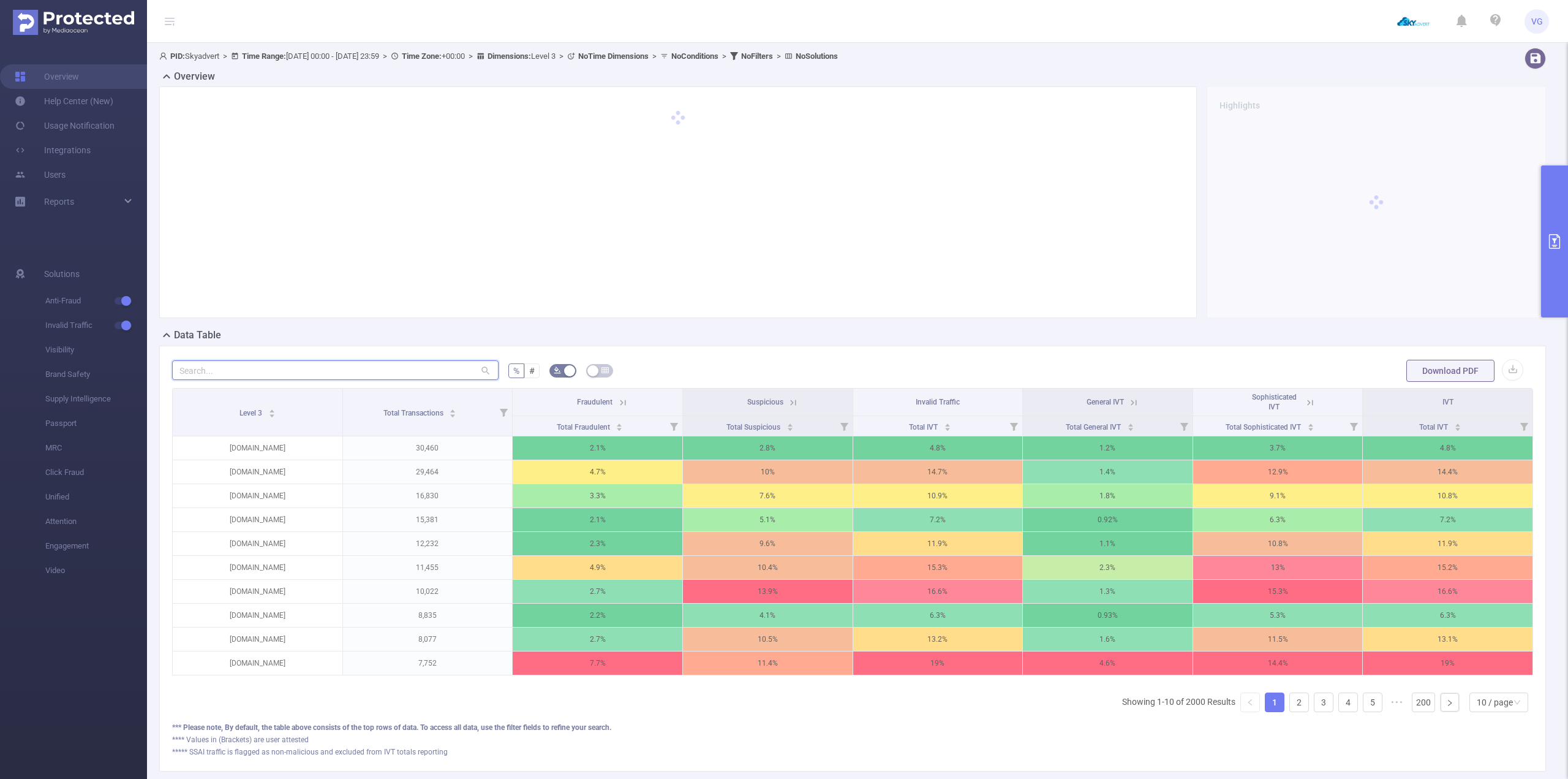
click at [225, 378] on input "text" at bounding box center [336, 370] width 327 height 20
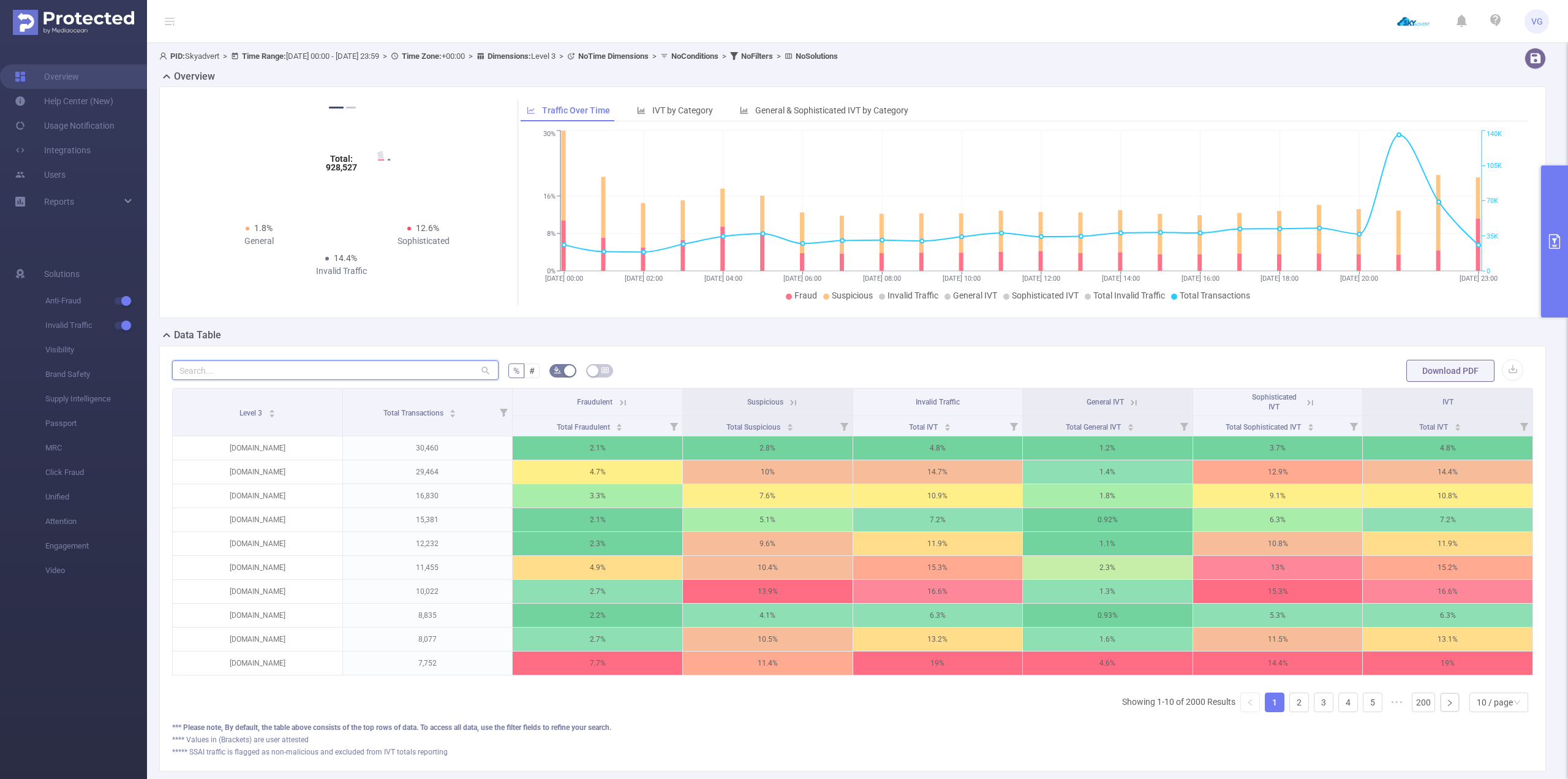
paste input "[DOMAIN_NAME]"
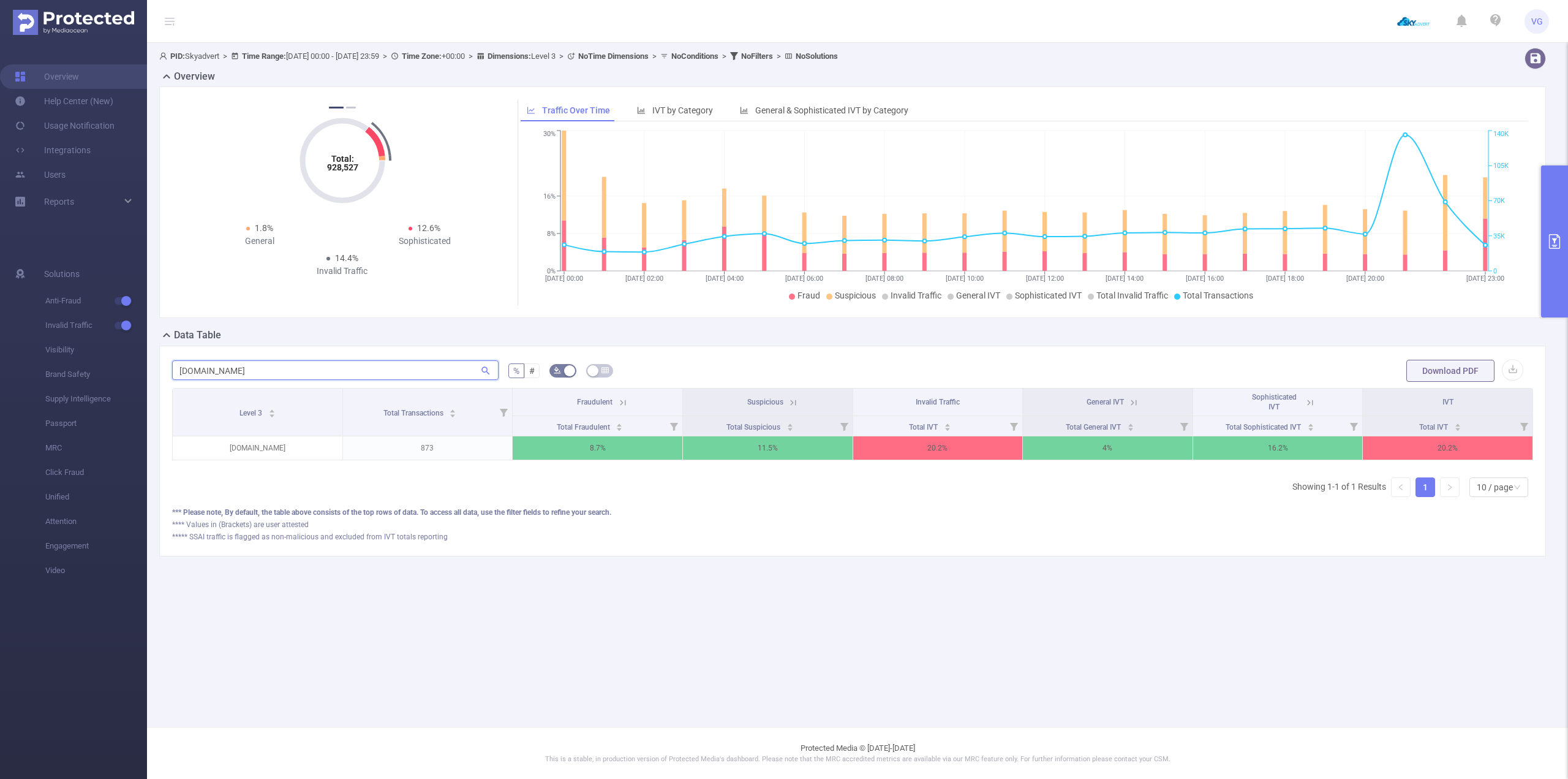
type input "[DOMAIN_NAME]"
click at [549, 652] on main "PID: Skyadvert > Time Range: [DATE] 00:00 - [DATE] 23:59 > Time Zone: +00:00 > …" at bounding box center [858, 363] width 1421 height 727
drag, startPoint x: 413, startPoint y: 448, endPoint x: 435, endPoint y: 448, distance: 22.0
click at [435, 448] on p "873" at bounding box center [425, 449] width 170 height 24
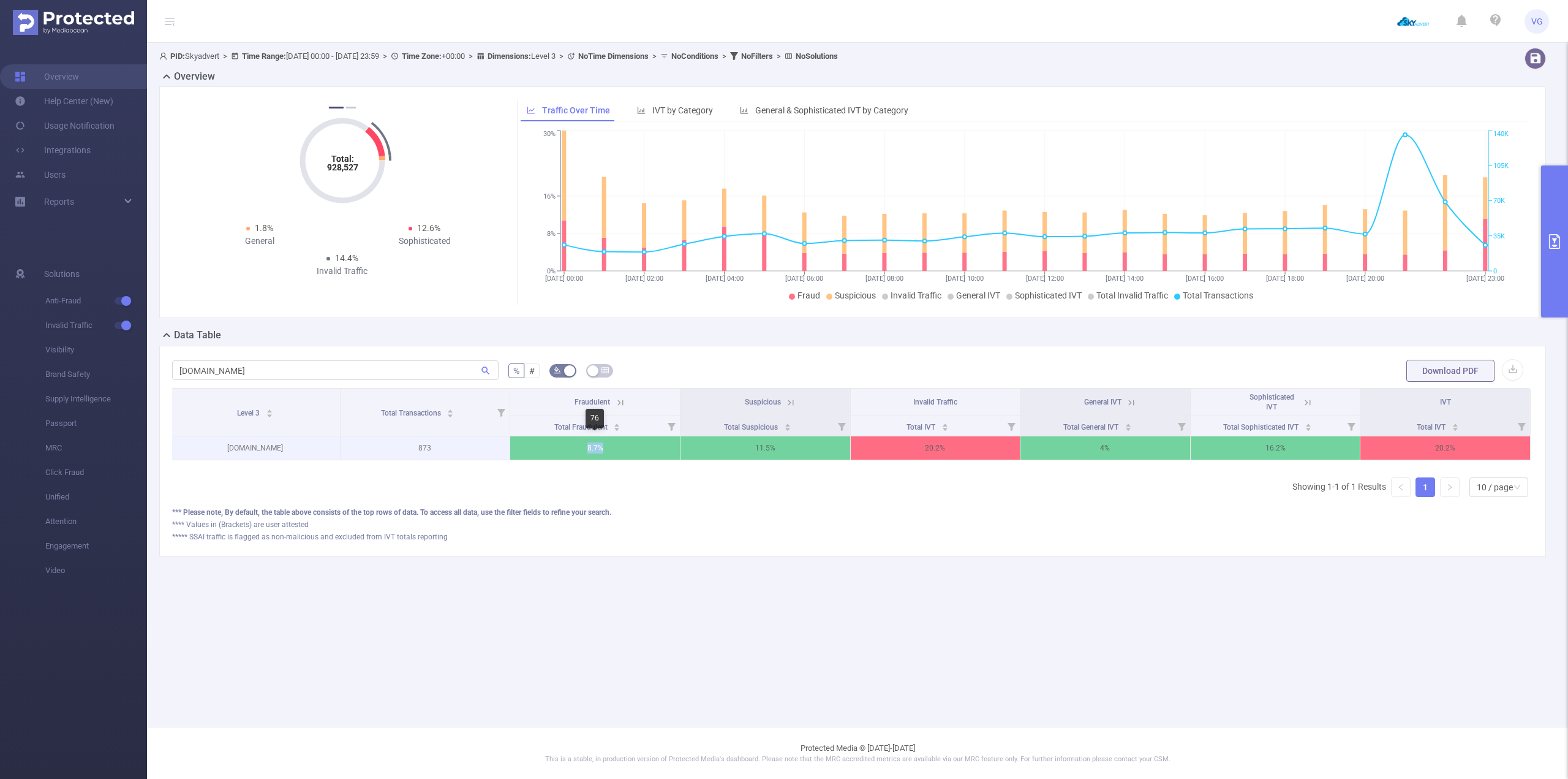
drag, startPoint x: 582, startPoint y: 448, endPoint x: 621, endPoint y: 458, distance: 40.3
click at [619, 447] on p "8.7%" at bounding box center [594, 449] width 170 height 24
click at [680, 713] on main "PID: Skyadvert > Time Range: [DATE] 00:00 - [DATE] 23:59 > Time Zone: +00:00 > …" at bounding box center [858, 363] width 1421 height 727
drag, startPoint x: 922, startPoint y: 446, endPoint x: 956, endPoint y: 451, distance: 34.4
click at [955, 448] on p "20.2%" at bounding box center [936, 449] width 170 height 24
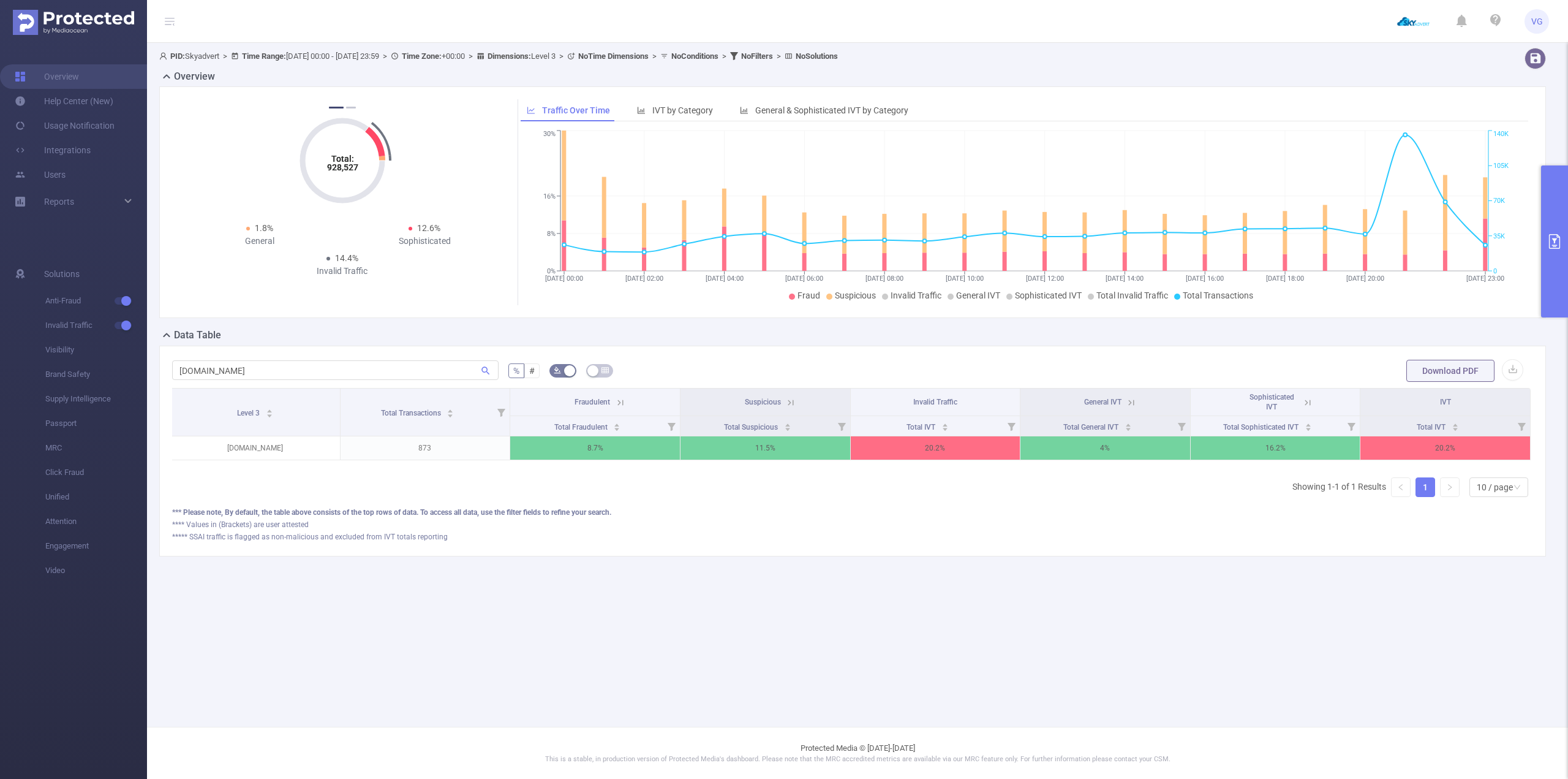
click at [823, 628] on main "PID: Skyadvert > Time Range: [DATE] 00:00 - [DATE] 23:59 > Time Zone: +00:00 > …" at bounding box center [858, 363] width 1421 height 727
drag, startPoint x: 926, startPoint y: 449, endPoint x: 950, endPoint y: 459, distance: 26.0
click at [953, 451] on p "20.2%" at bounding box center [936, 449] width 170 height 24
click at [853, 629] on main "PID: Skyadvert > Time Range: [DATE] 00:00 - [DATE] 23:59 > Time Zone: +00:00 > …" at bounding box center [858, 363] width 1421 height 727
drag, startPoint x: 1422, startPoint y: 454, endPoint x: 1447, endPoint y: 467, distance: 28.2
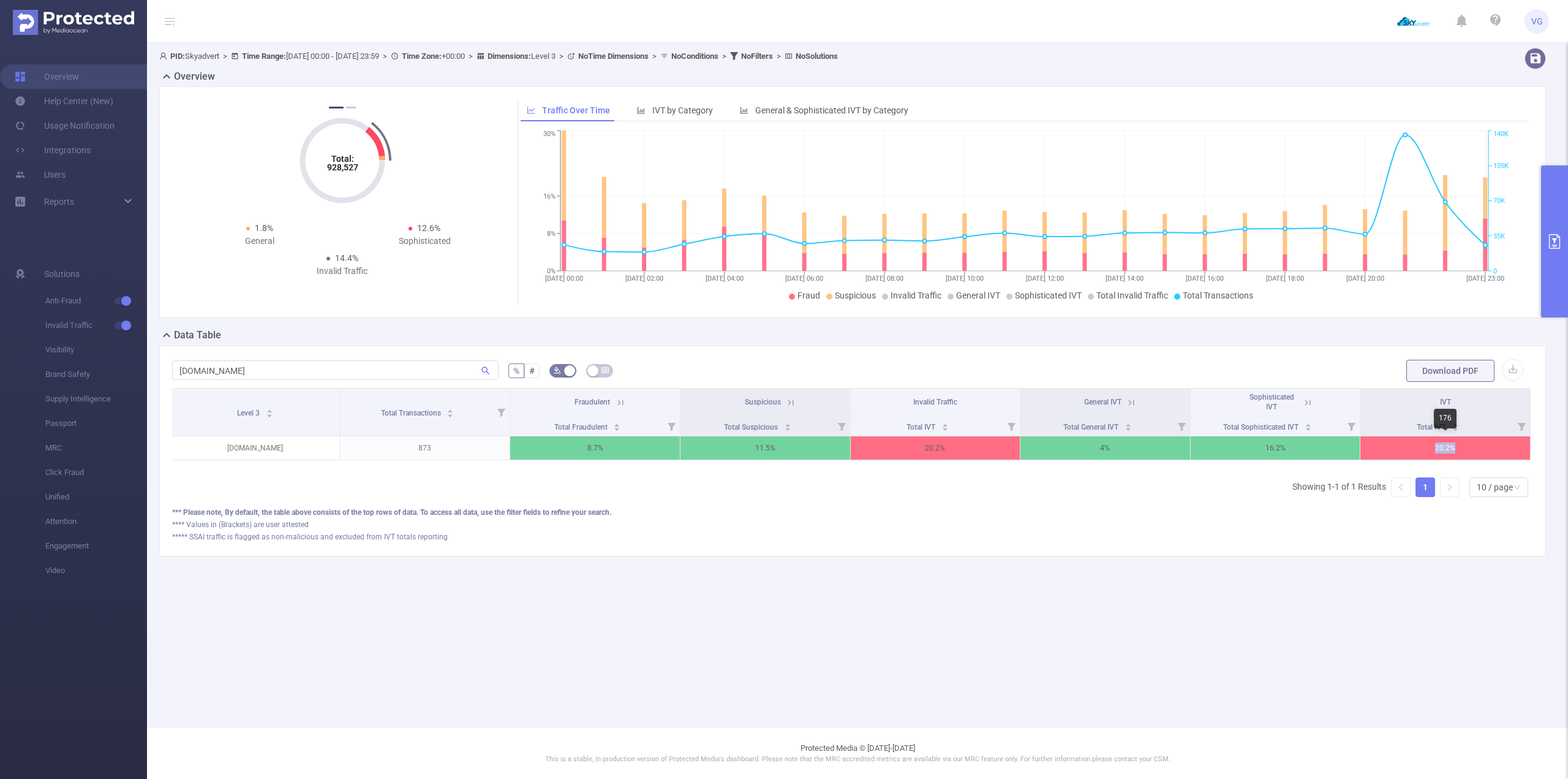
click at [1470, 453] on p "20.2%" at bounding box center [1445, 449] width 170 height 24
drag, startPoint x: 1158, startPoint y: 648, endPoint x: 1056, endPoint y: 628, distance: 103.9
click at [1156, 648] on main "PID: Skyadvert > Time Range: [DATE] 00:00 - [DATE] 23:59 > Time Zone: +00:00 > …" at bounding box center [858, 363] width 1421 height 727
click at [872, 612] on main "PID: Skyadvert > Time Range: [DATE] 00:00 - [DATE] 23:59 > Time Zone: +00:00 > …" at bounding box center [858, 363] width 1421 height 727
